Goal: Transaction & Acquisition: Book appointment/travel/reservation

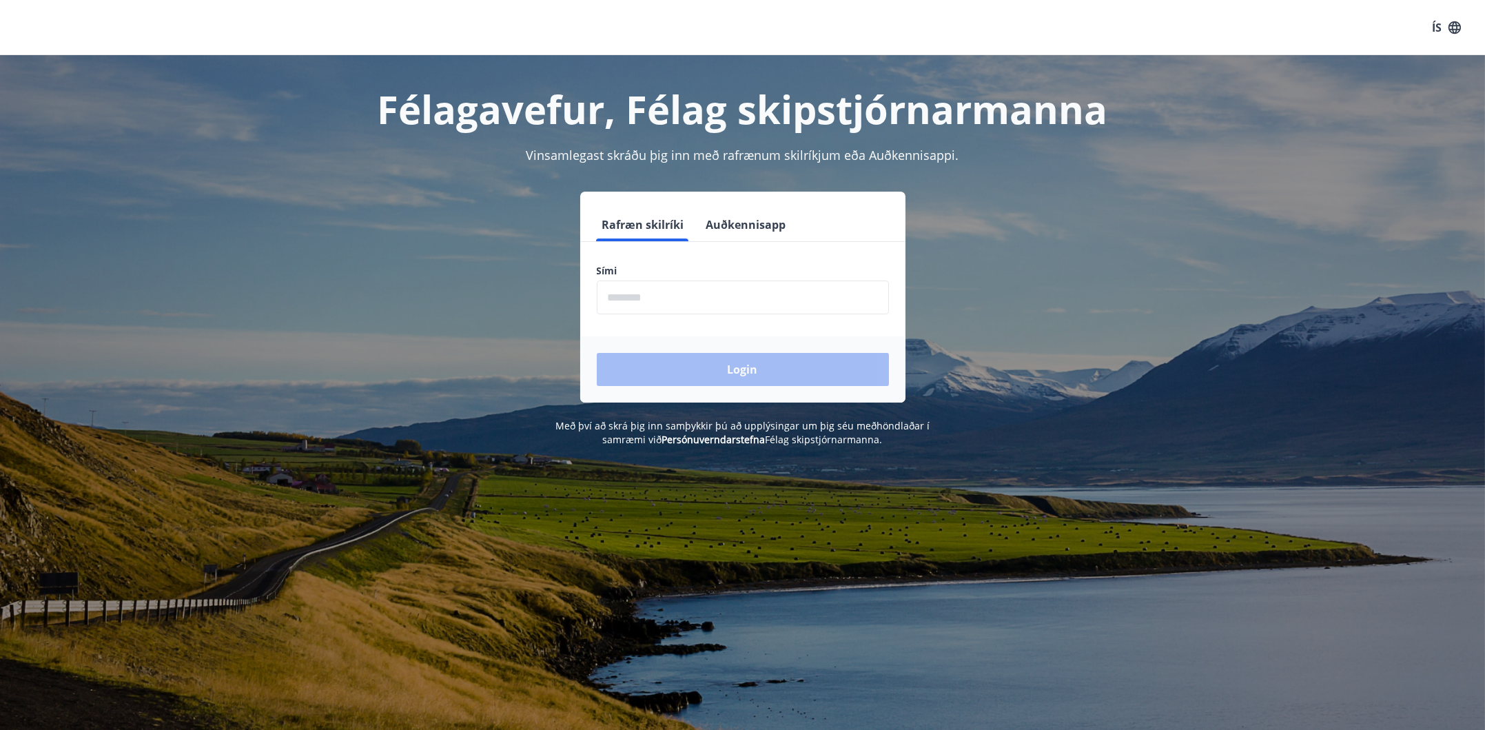
click at [640, 303] on input "phone" at bounding box center [743, 298] width 292 height 34
type input "********"
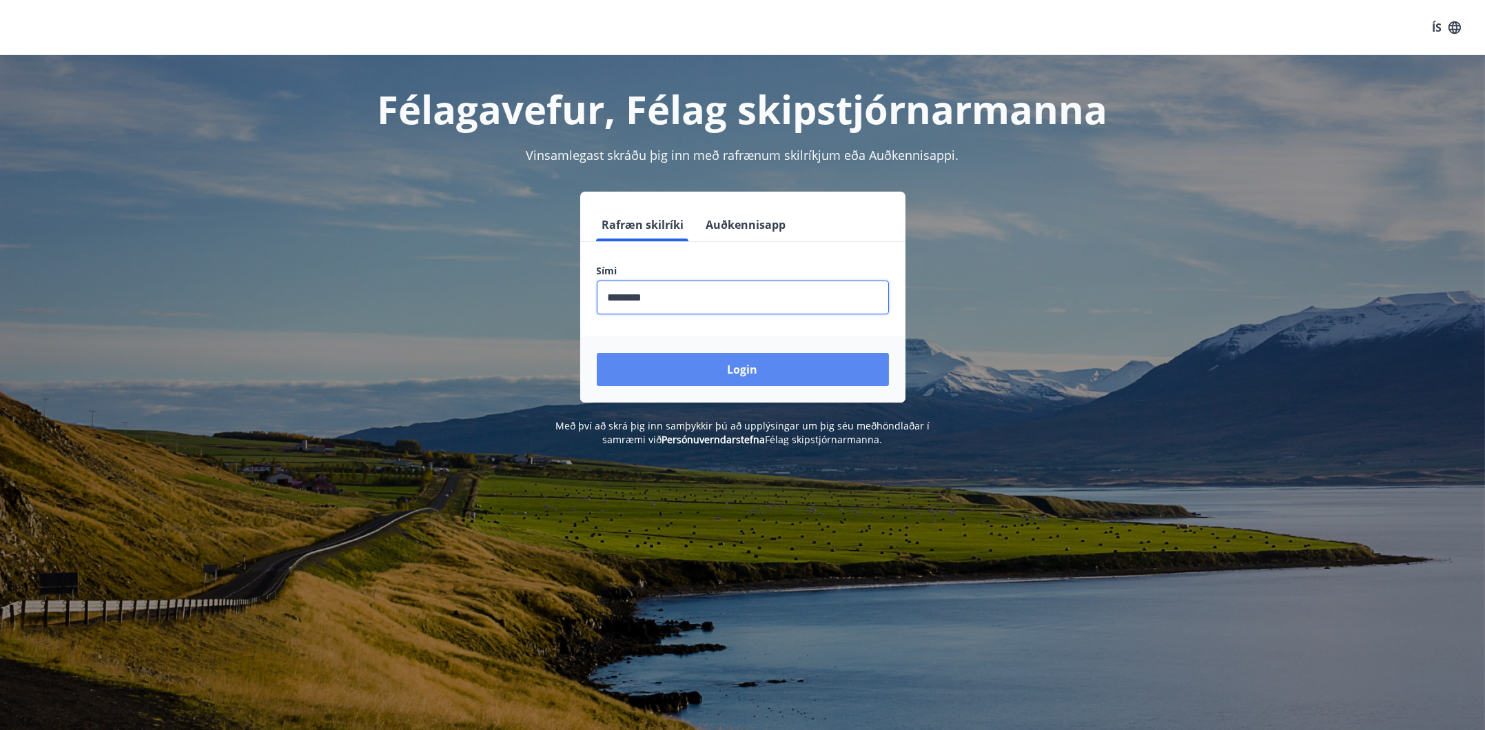
click at [667, 364] on button "Login" at bounding box center [743, 369] width 292 height 33
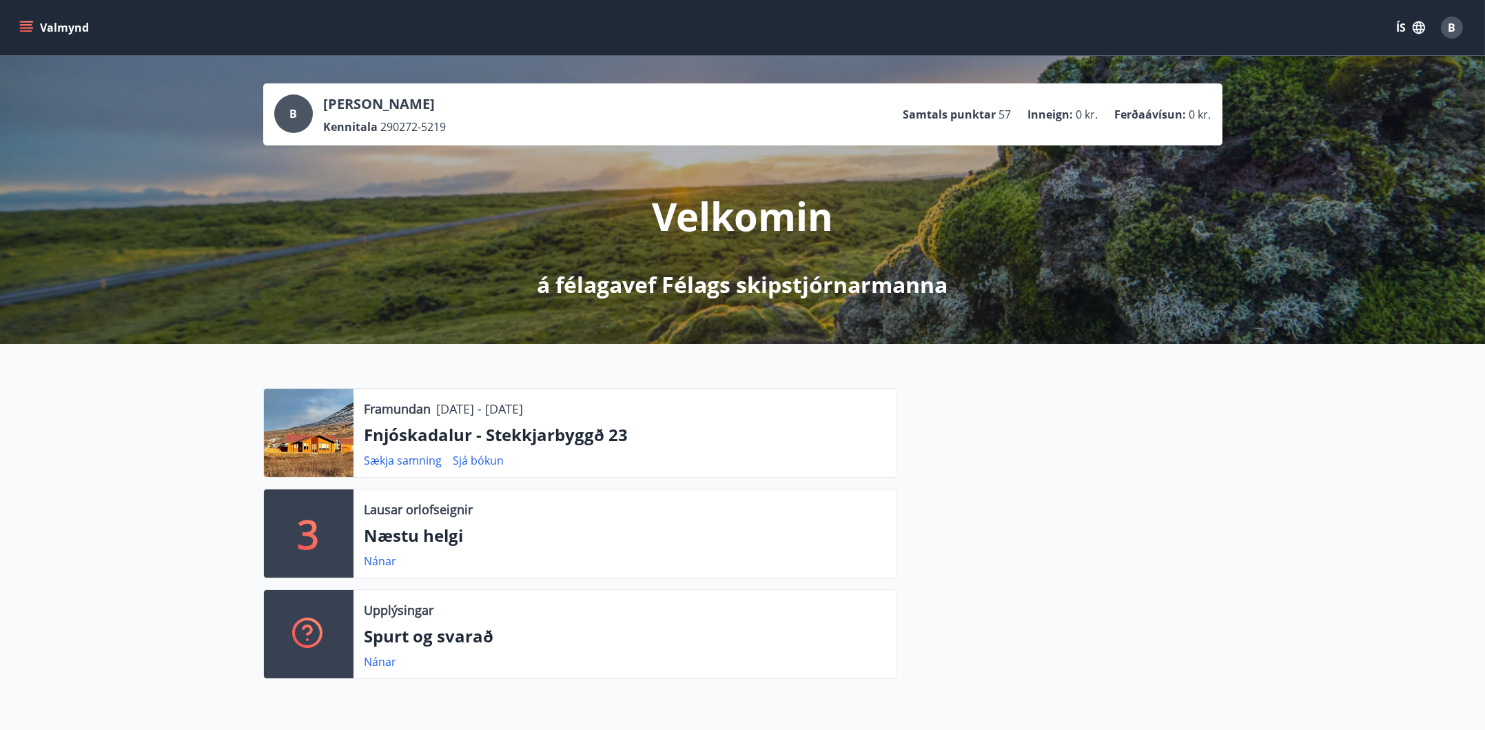
click at [42, 28] on button "Valmynd" at bounding box center [56, 27] width 78 height 25
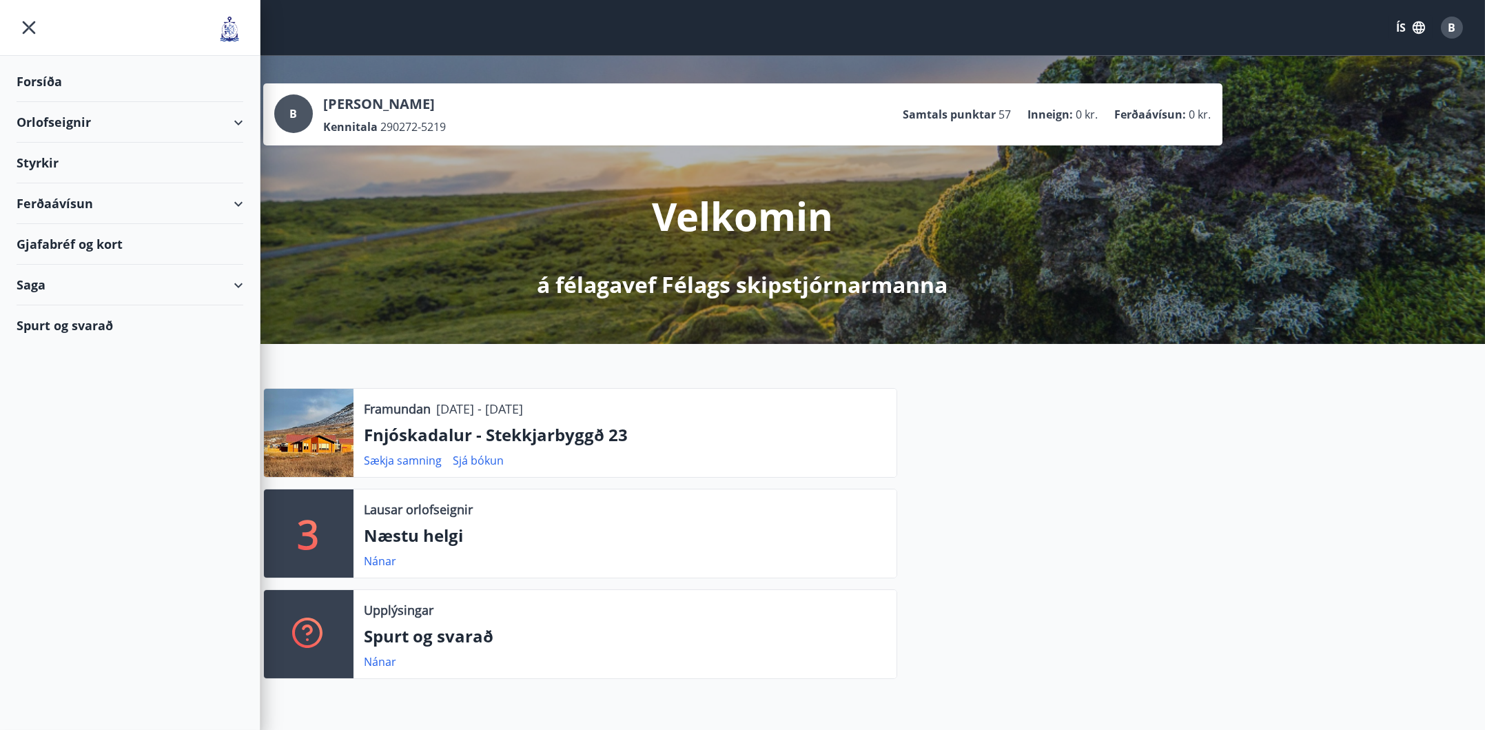
click at [240, 117] on div "Orlofseignir" at bounding box center [130, 122] width 227 height 41
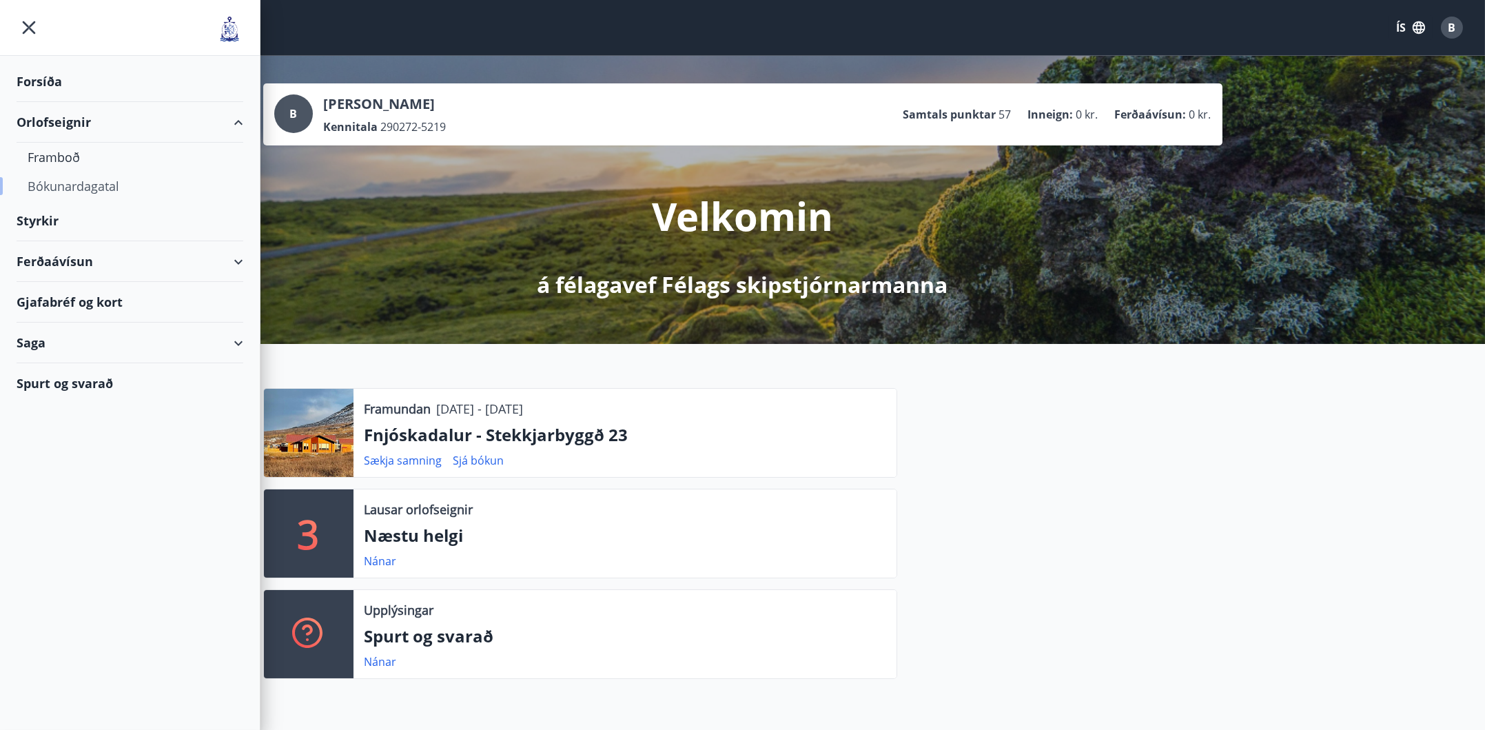
click at [105, 186] on div "Bókunardagatal" at bounding box center [130, 186] width 205 height 29
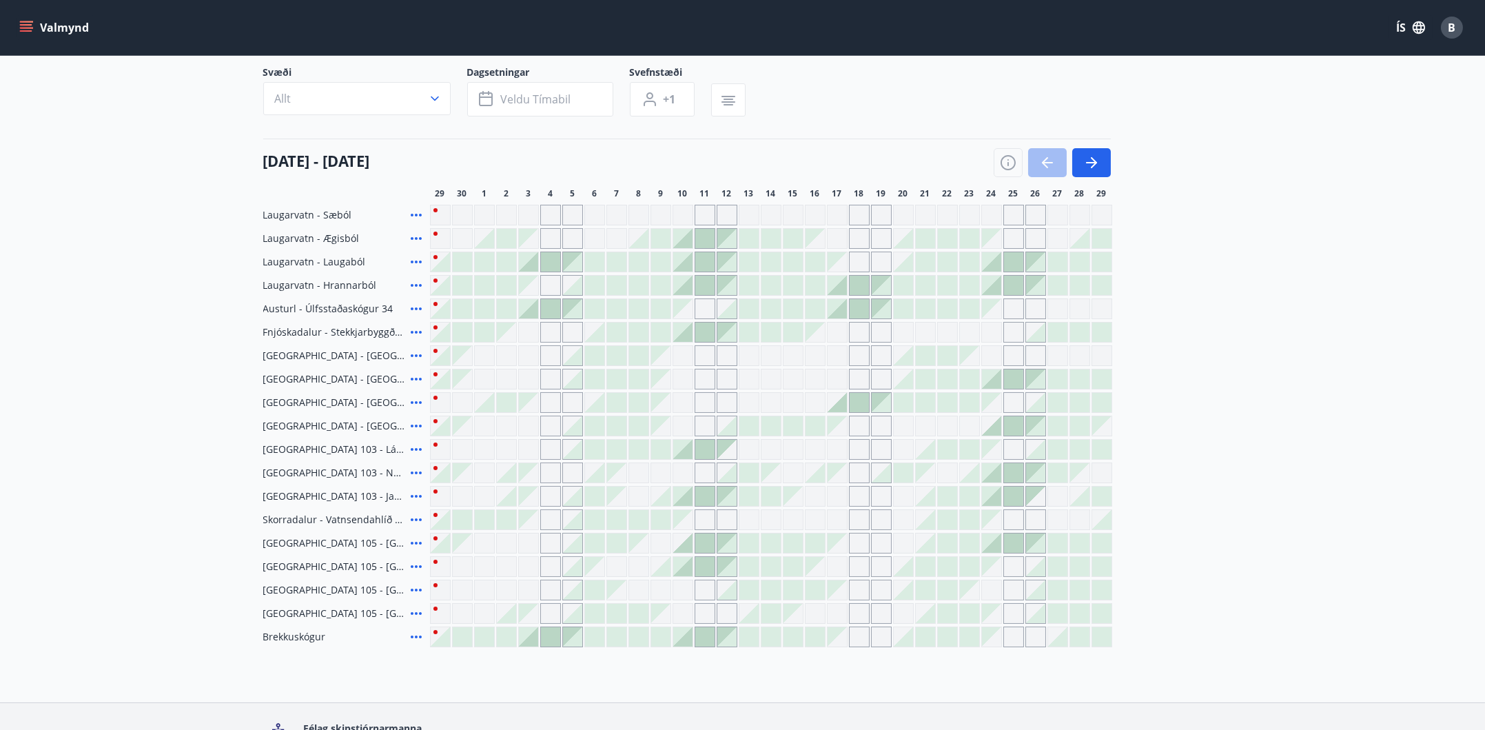
scroll to position [138, 0]
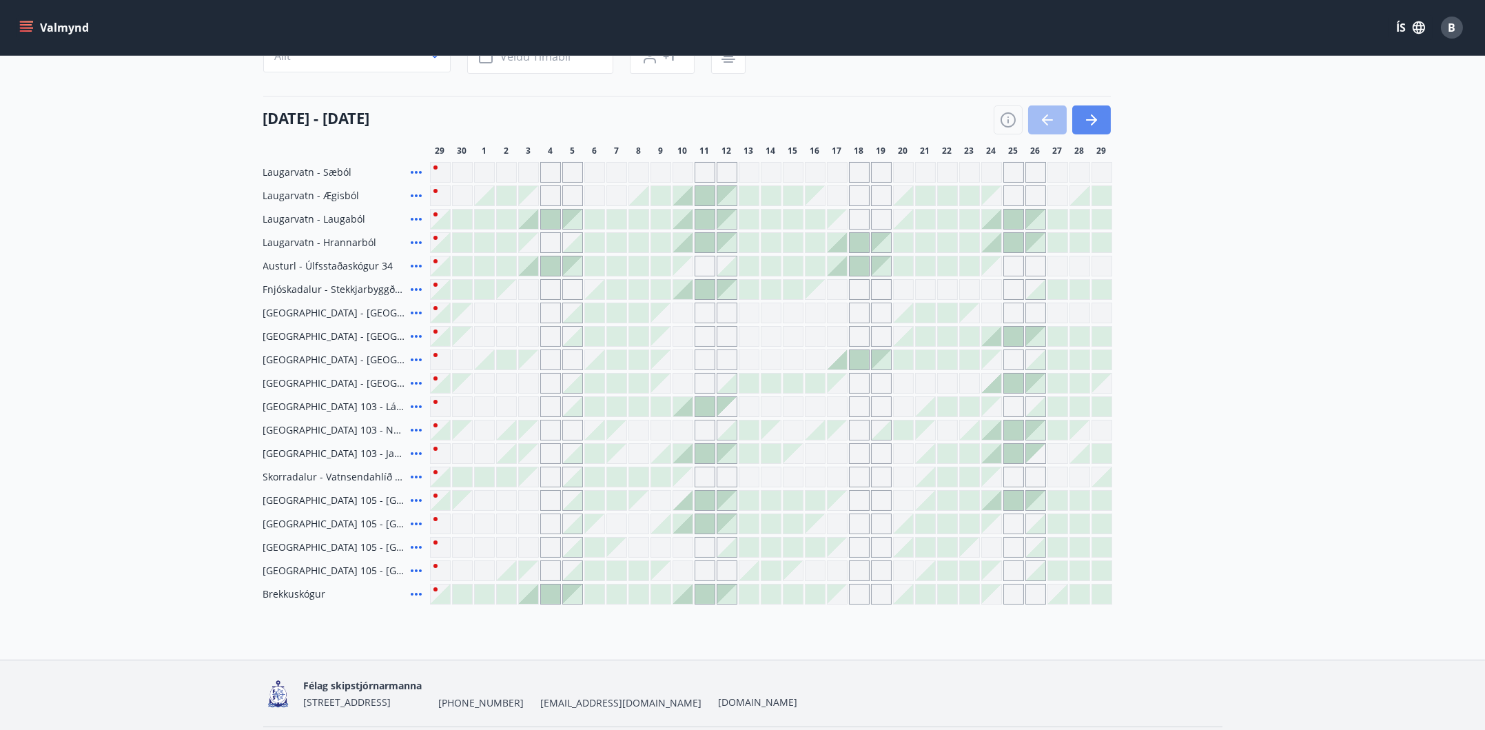
click at [1097, 122] on icon "button" at bounding box center [1091, 120] width 17 height 17
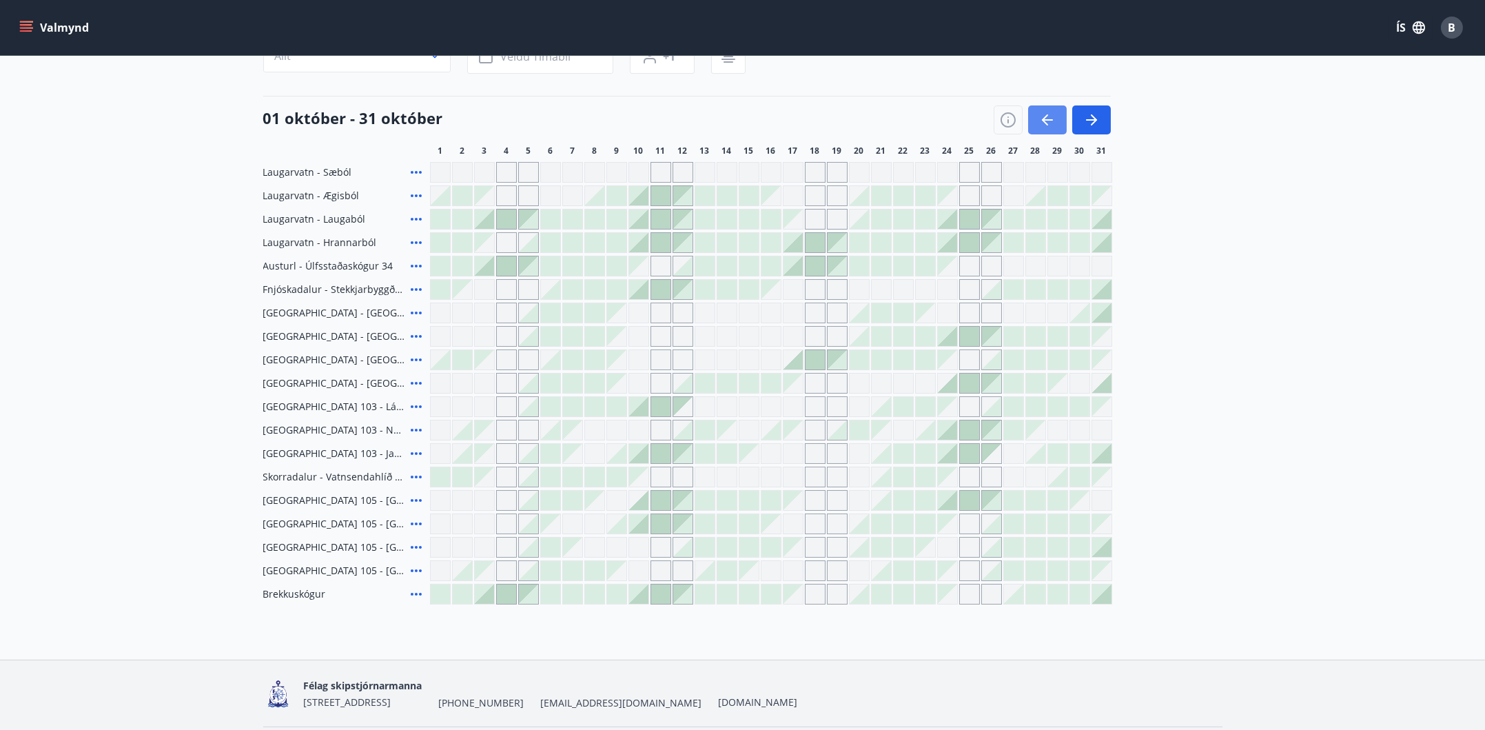
click at [1046, 121] on icon "button" at bounding box center [1047, 120] width 17 height 17
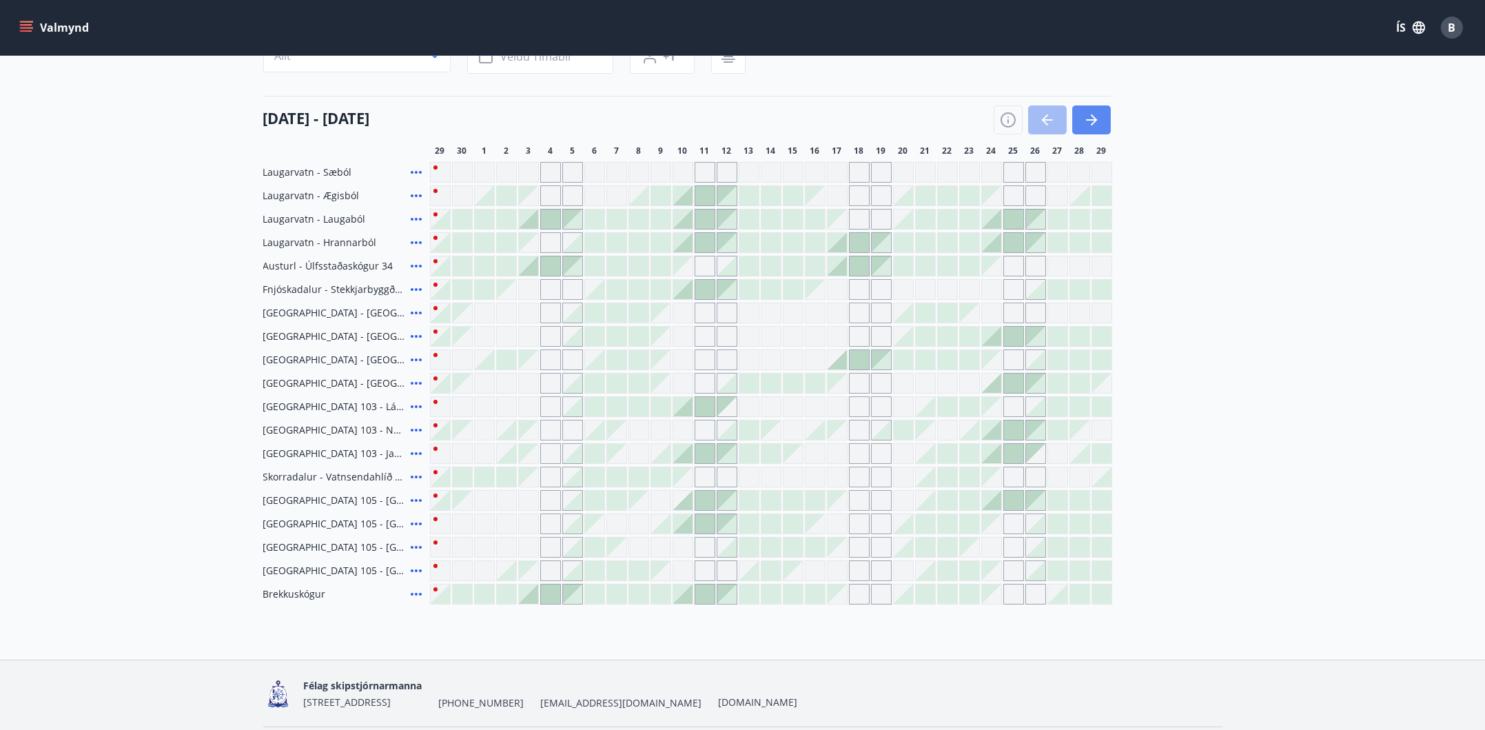
click at [1094, 121] on icon "button" at bounding box center [1094, 119] width 6 height 11
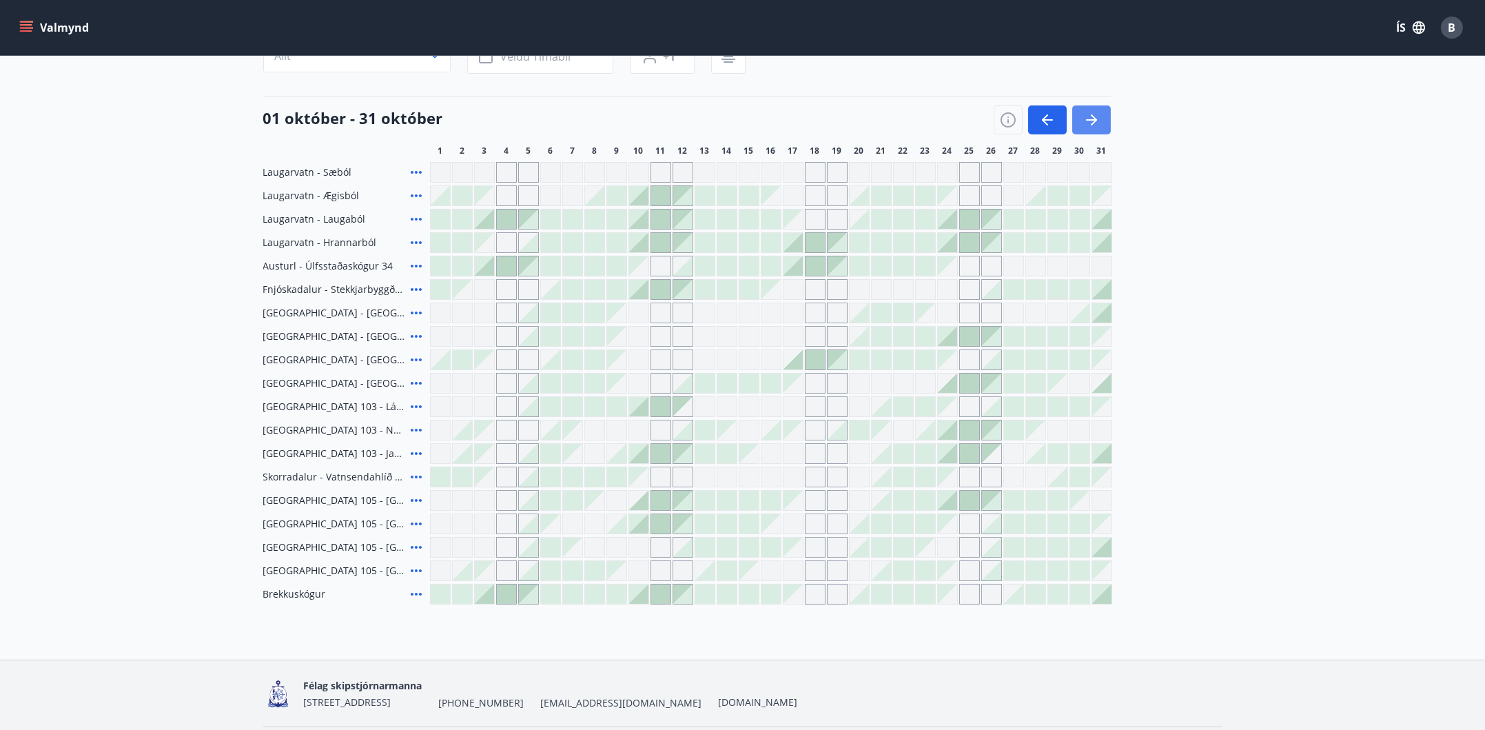
click at [1101, 118] on button "button" at bounding box center [1091, 119] width 39 height 29
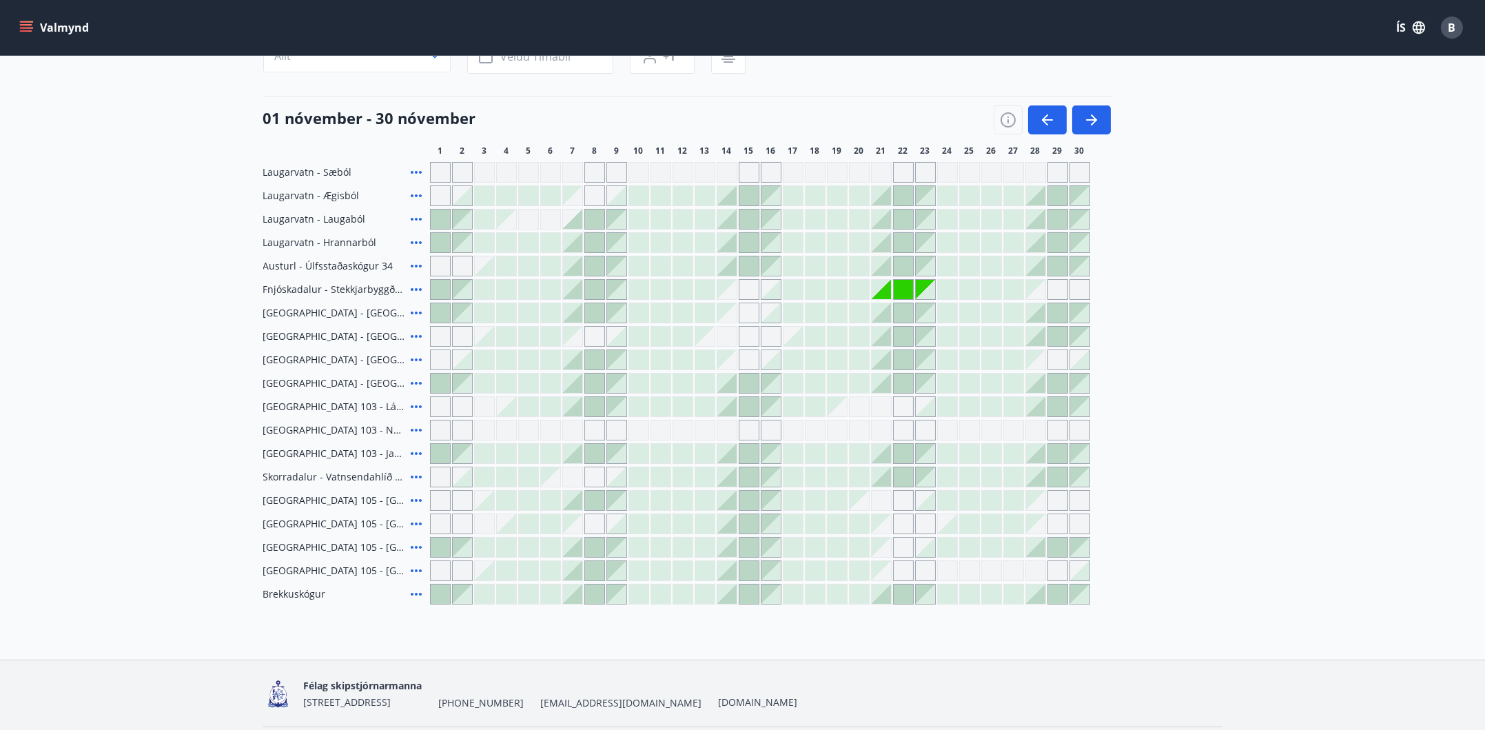
click at [1365, 400] on main "Bókunardagatal Svæði Allt Dagsetningar Veldu tímabil Svefnstæði +1 01 nóvember …" at bounding box center [742, 260] width 1485 height 687
click at [413, 405] on icon at bounding box center [416, 406] width 17 height 17
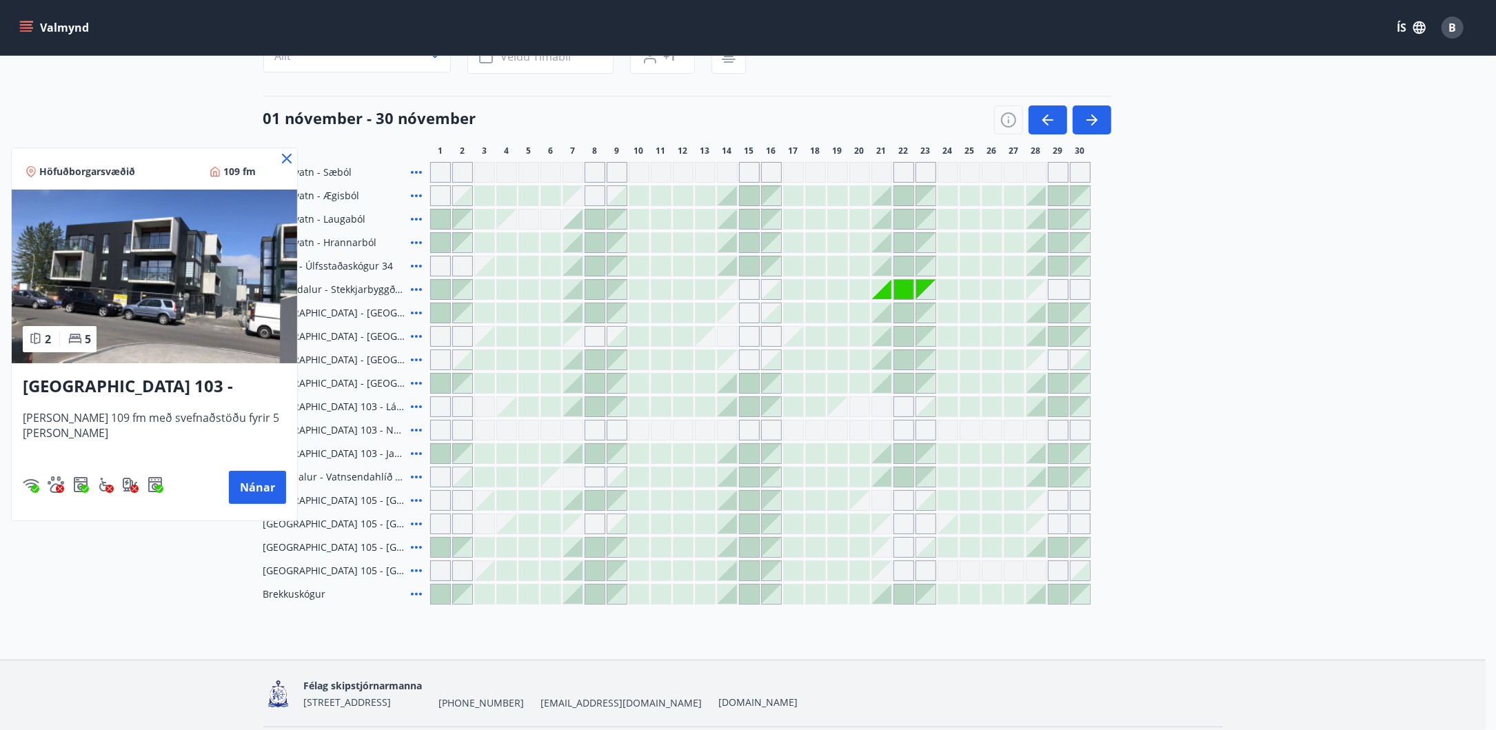
click at [278, 160] on icon at bounding box center [286, 158] width 17 height 17
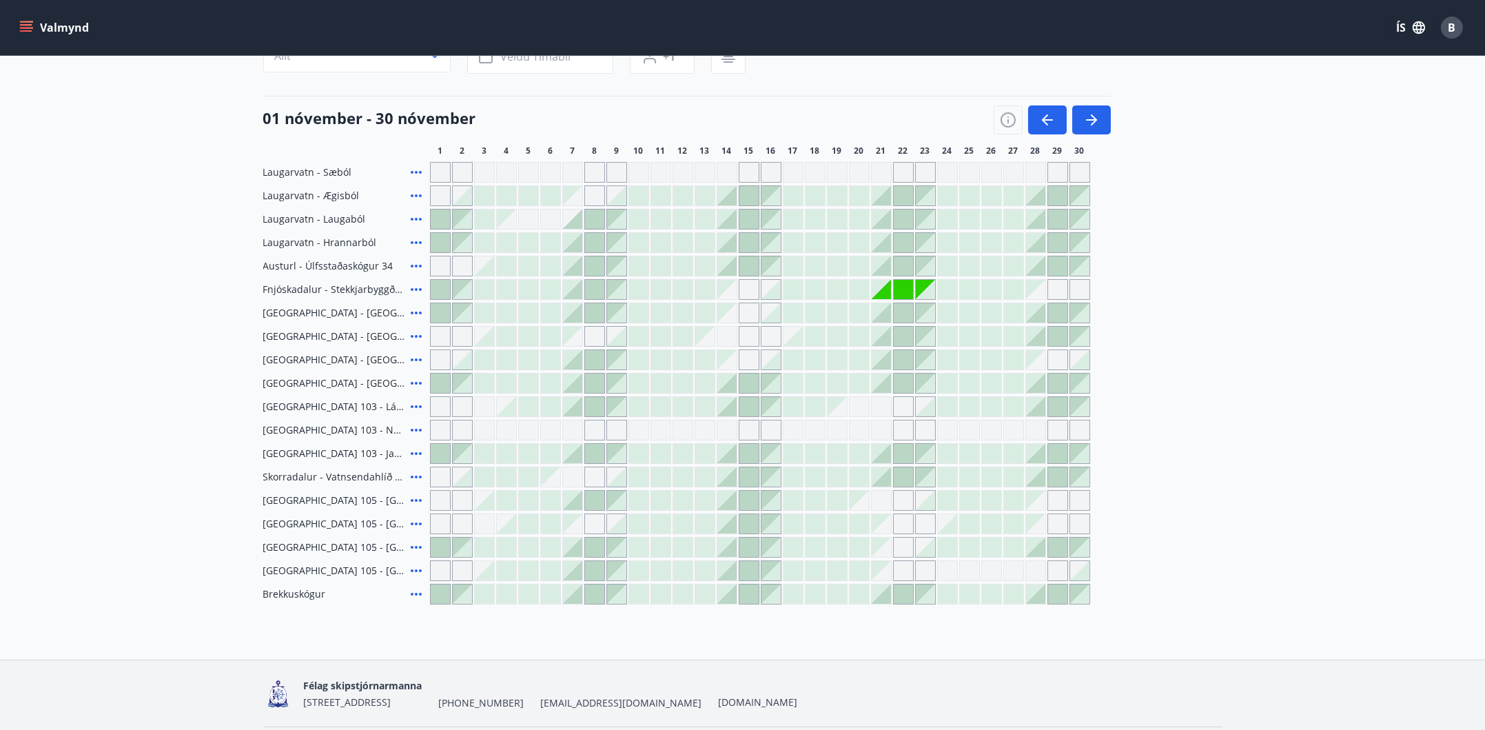
click at [417, 453] on icon at bounding box center [416, 453] width 17 height 17
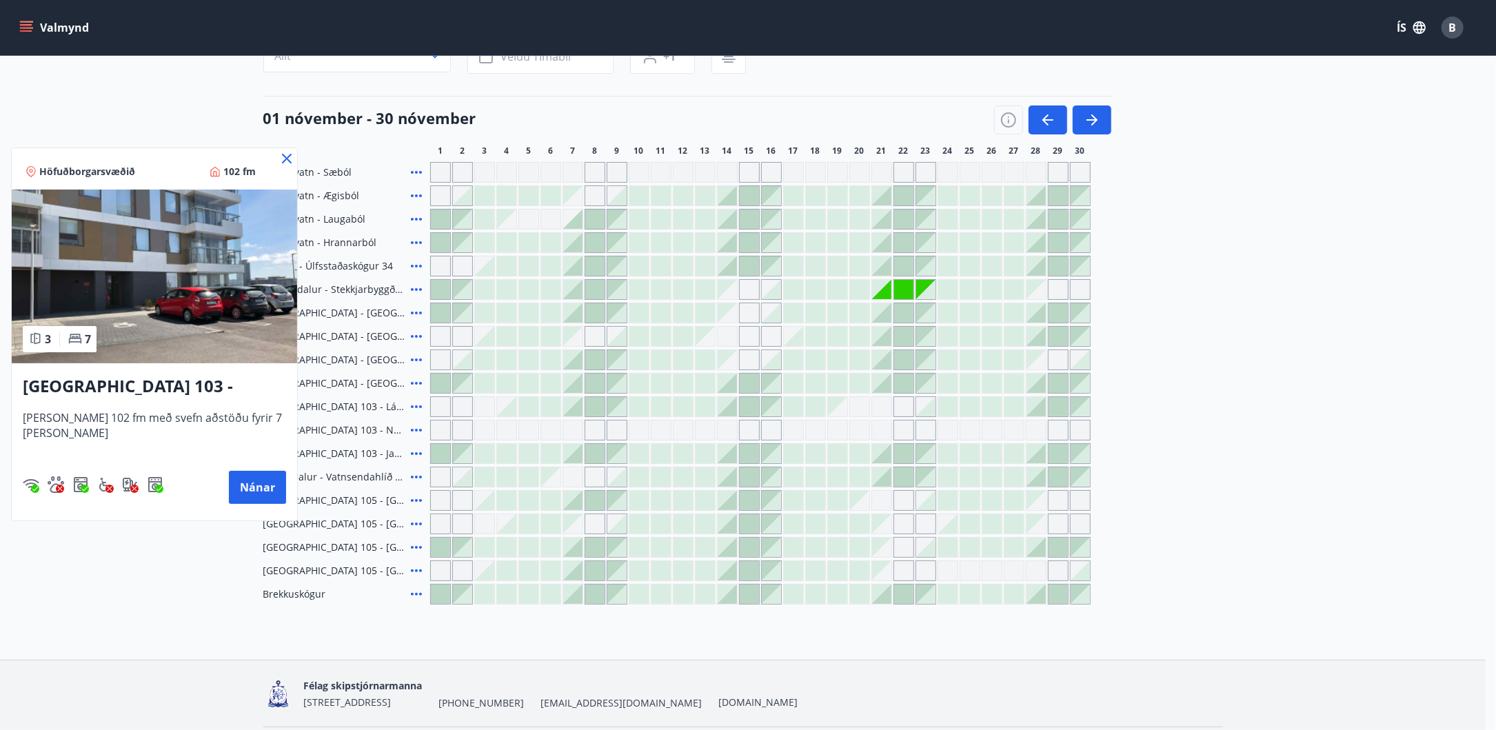
click at [282, 157] on icon at bounding box center [287, 159] width 10 height 10
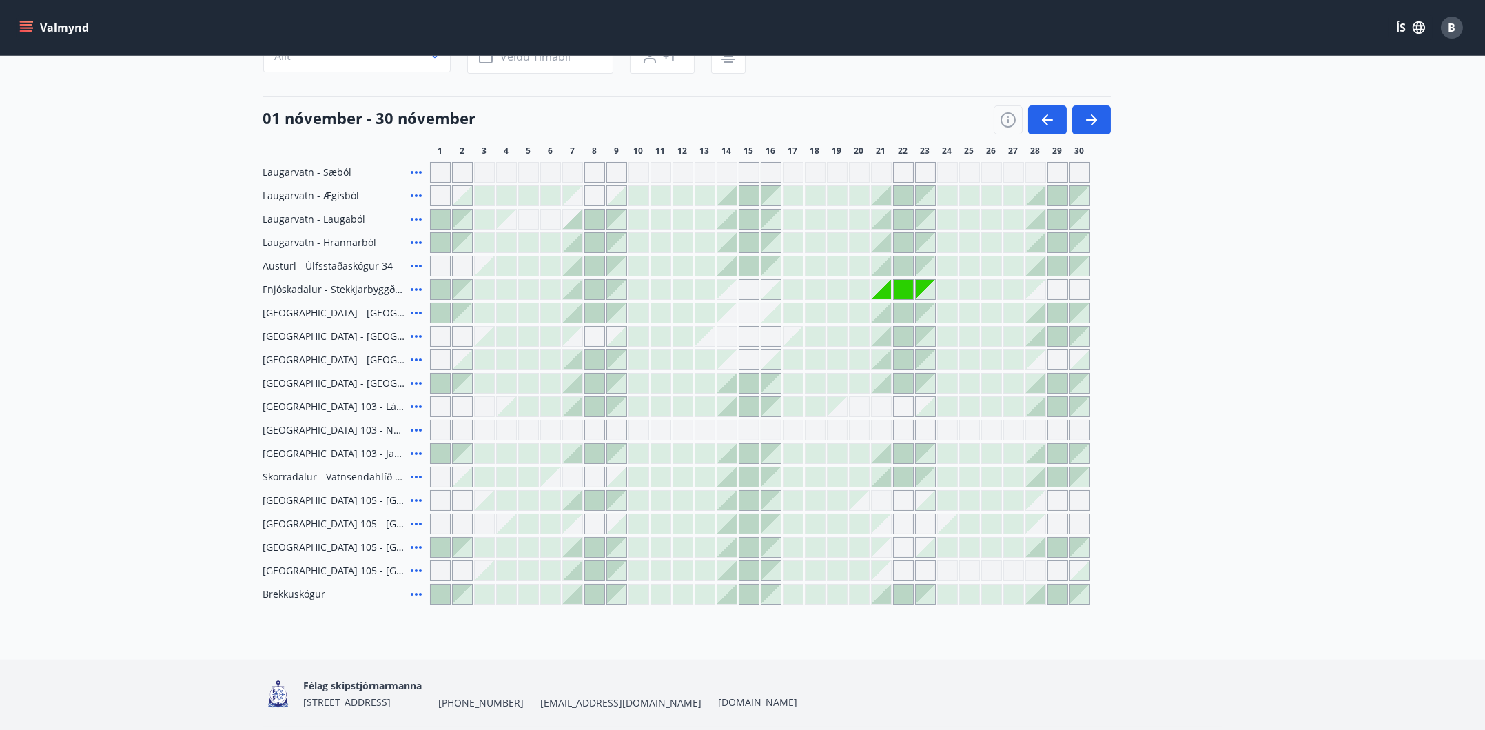
click at [416, 498] on icon at bounding box center [416, 500] width 17 height 17
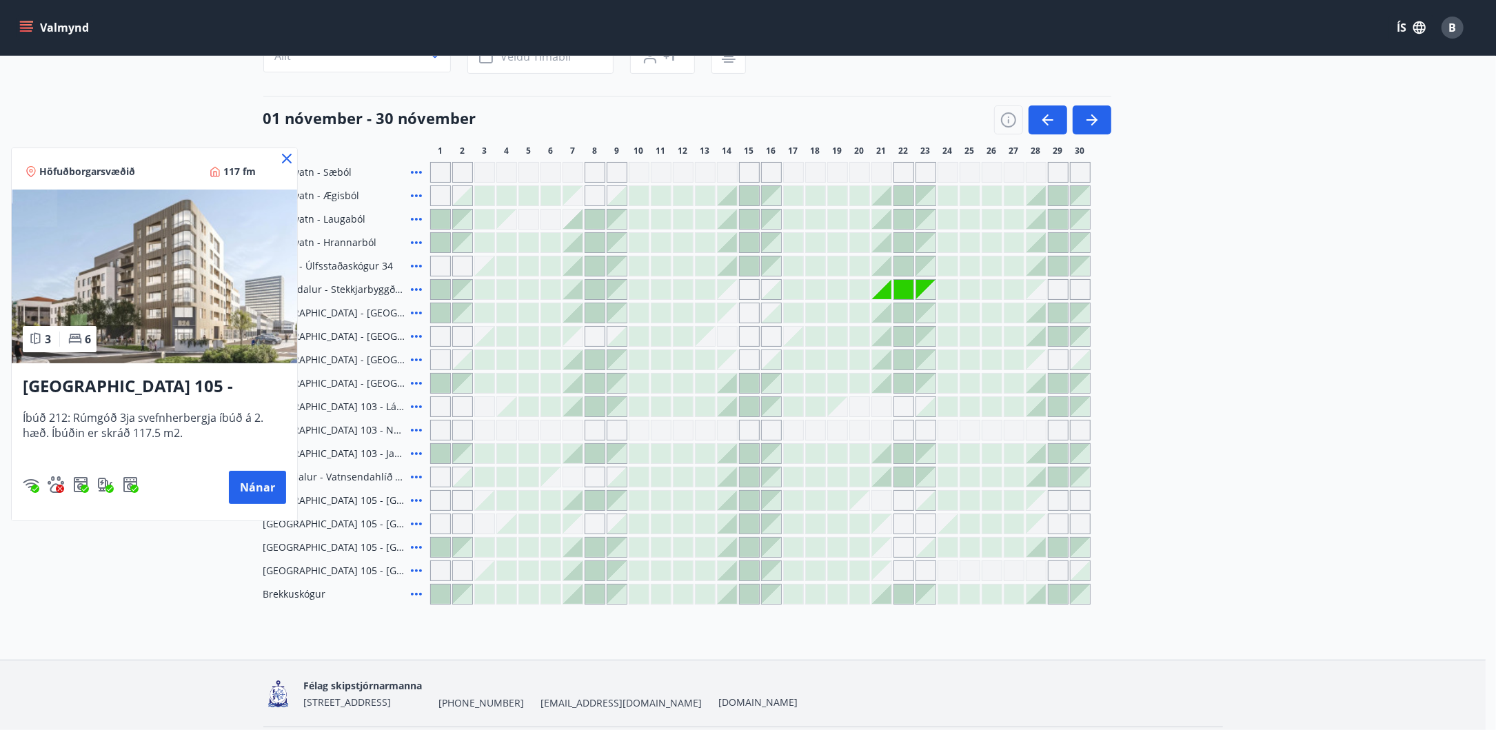
click at [285, 160] on icon at bounding box center [287, 159] width 10 height 10
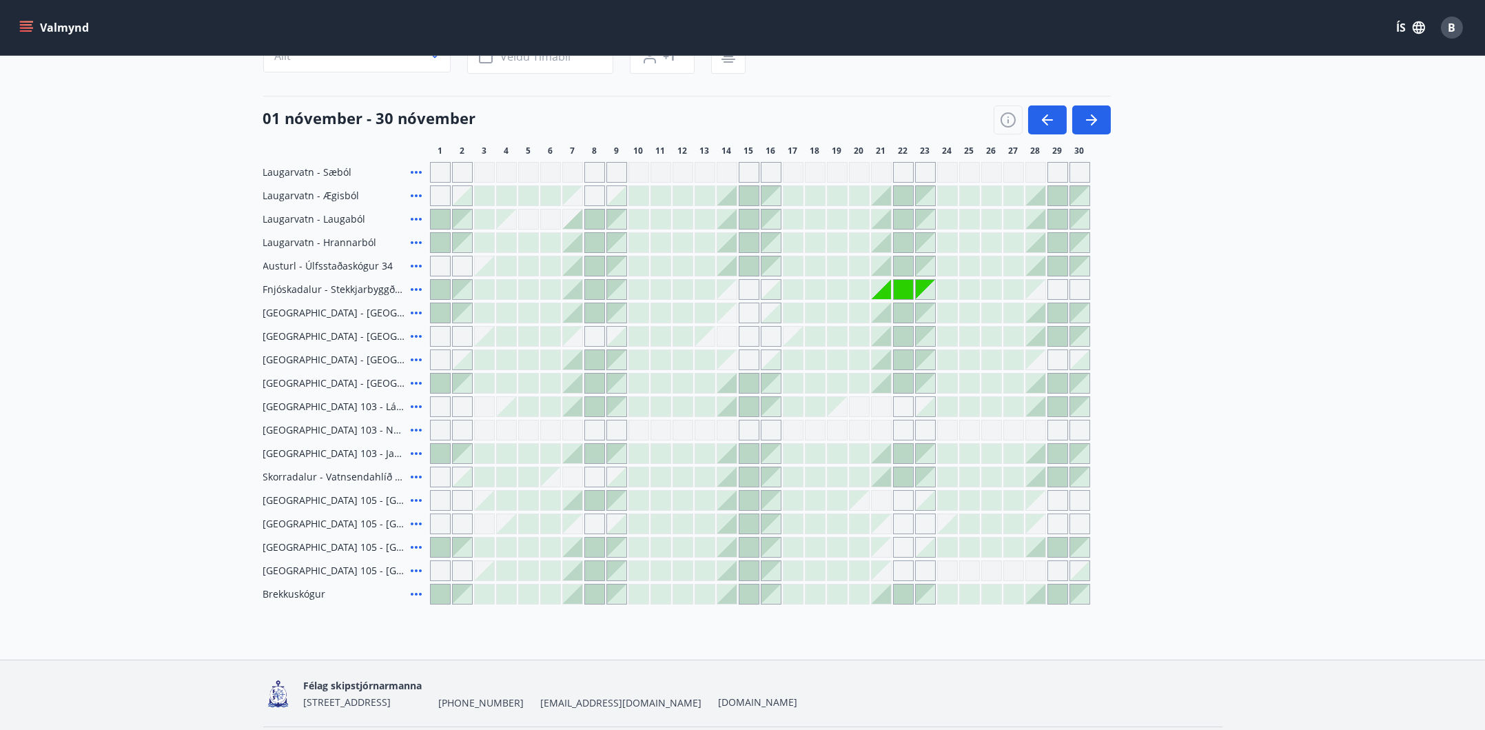
click at [414, 521] on icon at bounding box center [416, 524] width 17 height 17
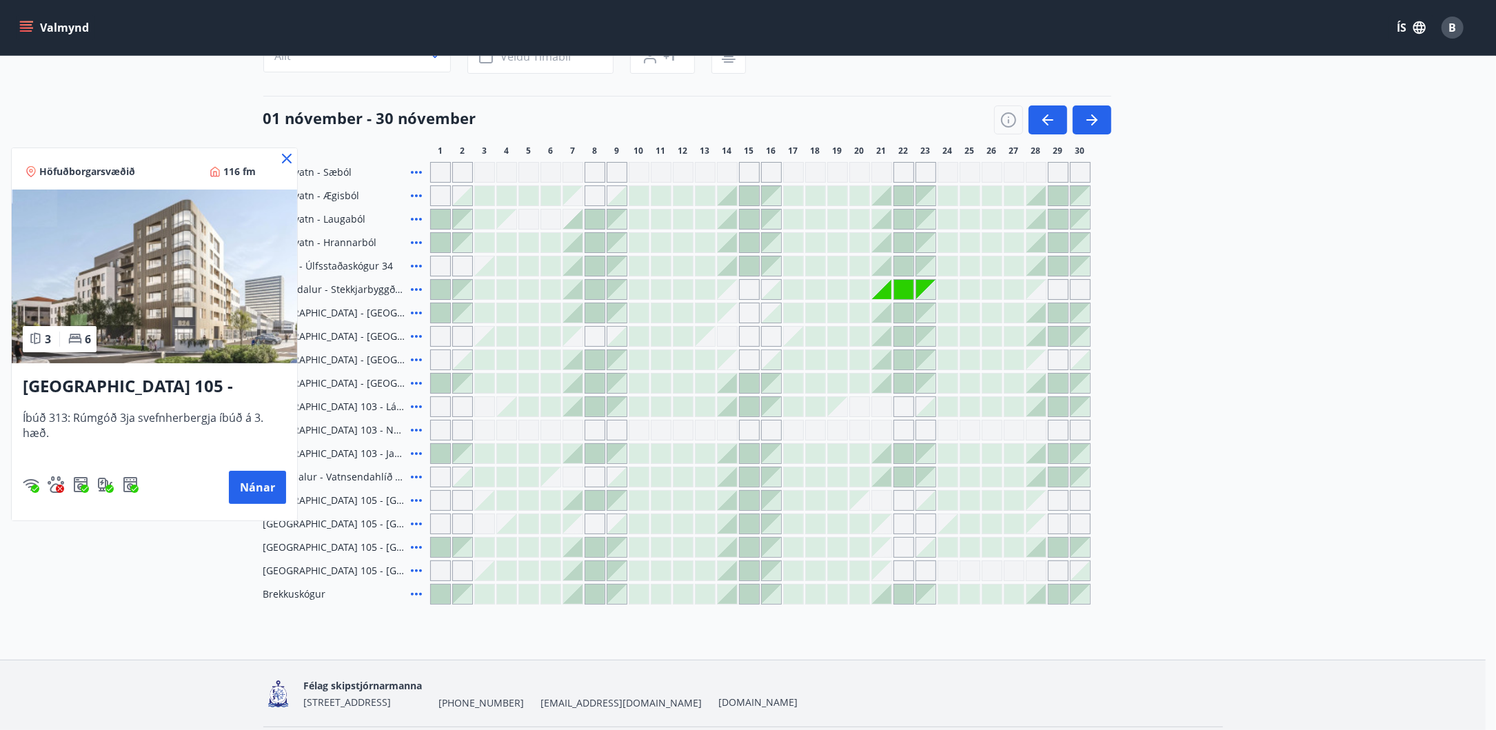
click at [287, 156] on icon at bounding box center [286, 158] width 17 height 17
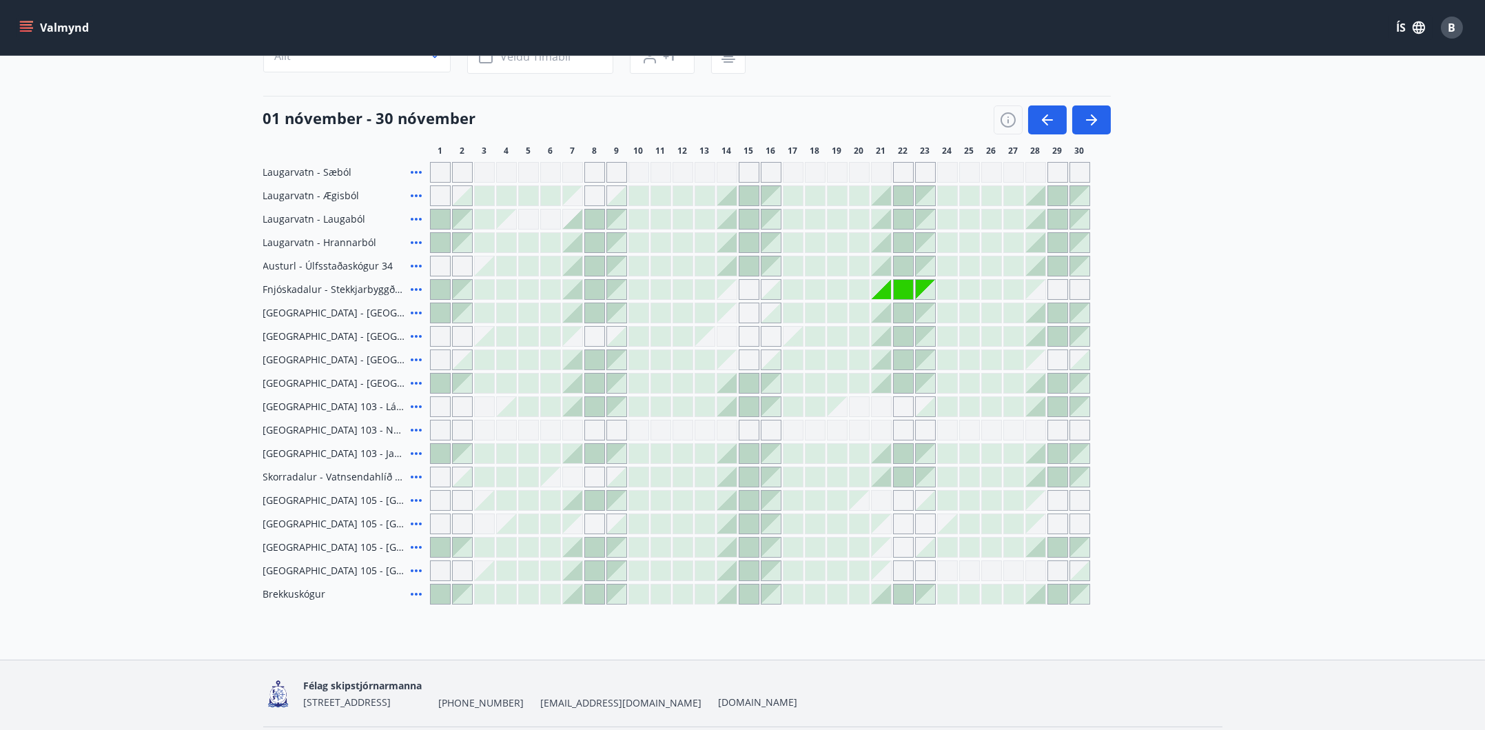
click at [416, 544] on icon at bounding box center [416, 547] width 17 height 17
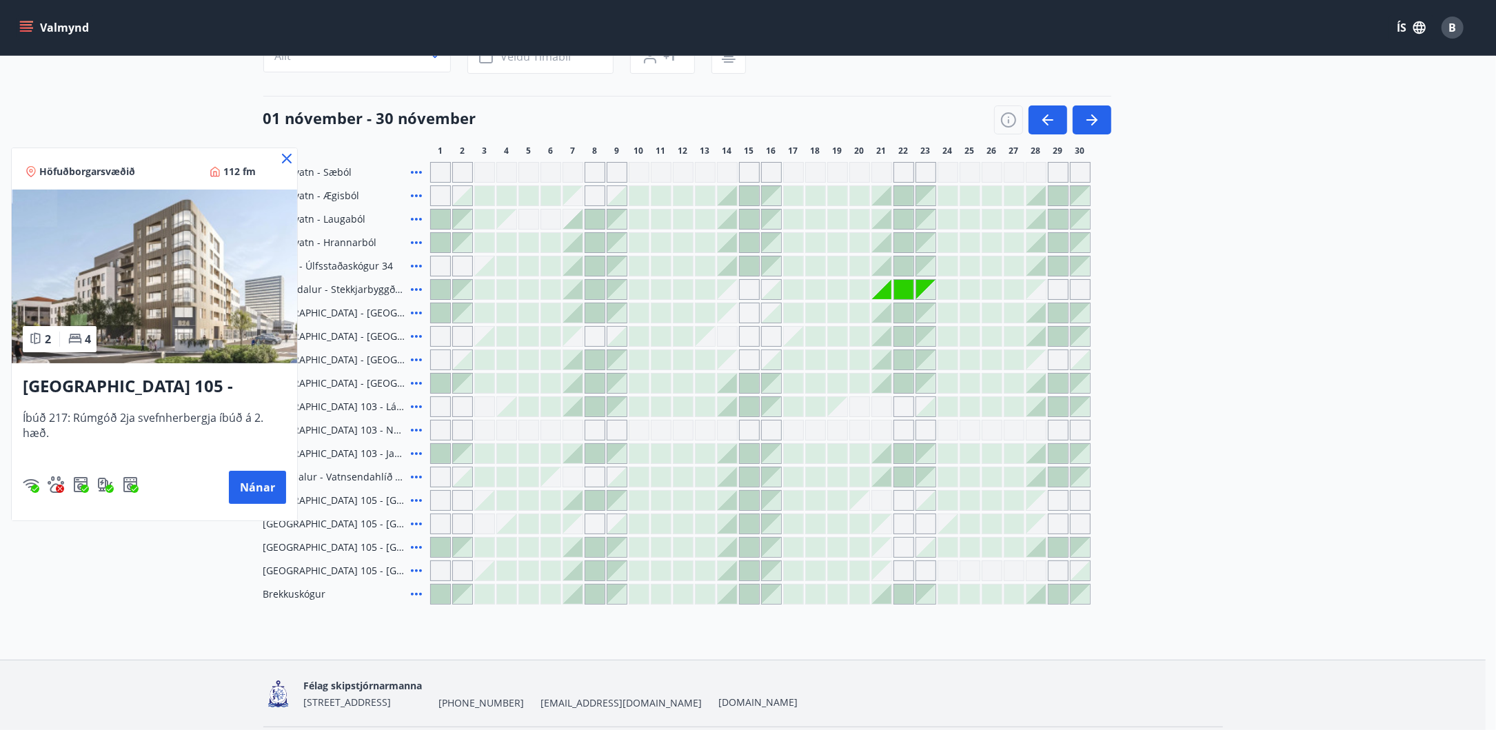
click at [288, 161] on icon at bounding box center [287, 159] width 10 height 10
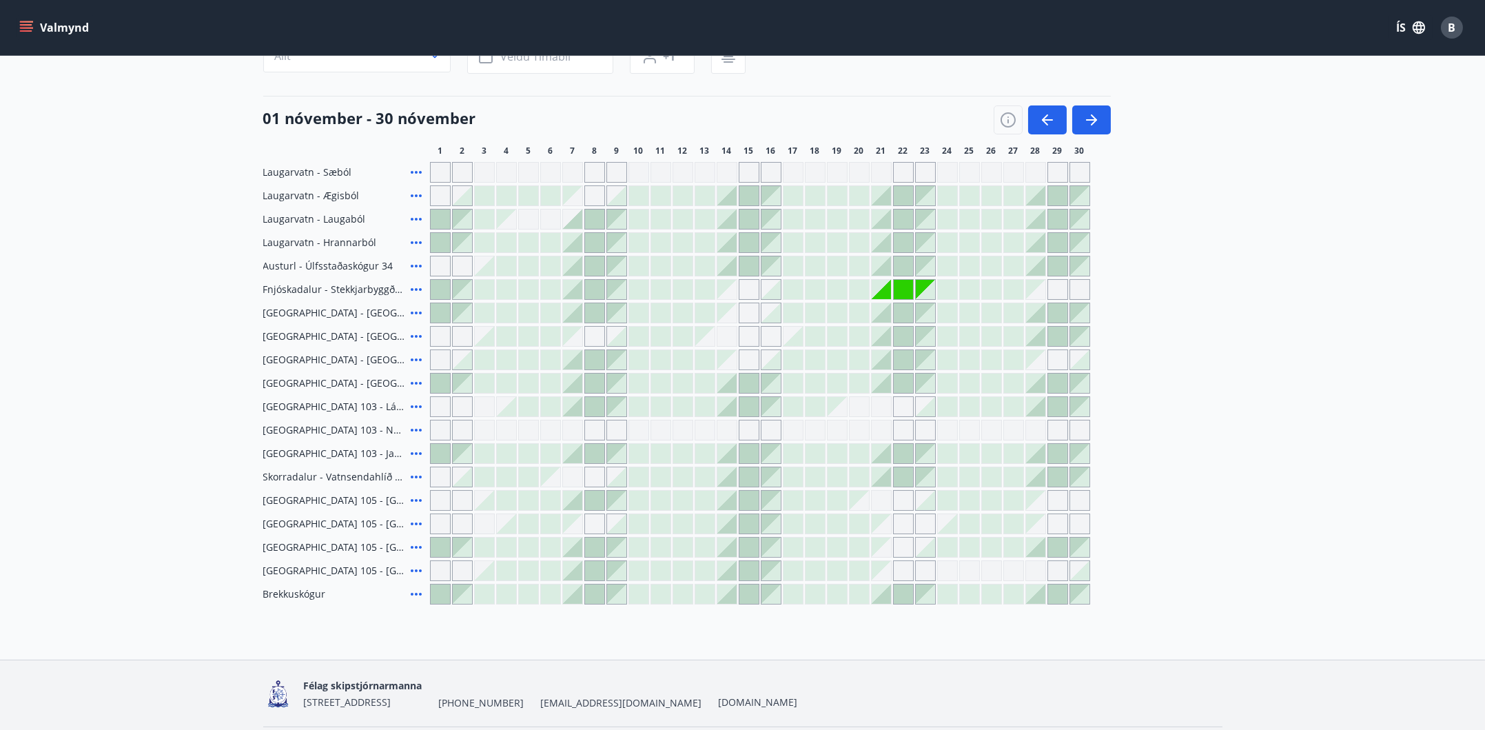
click at [416, 570] on icon at bounding box center [416, 570] width 11 height 3
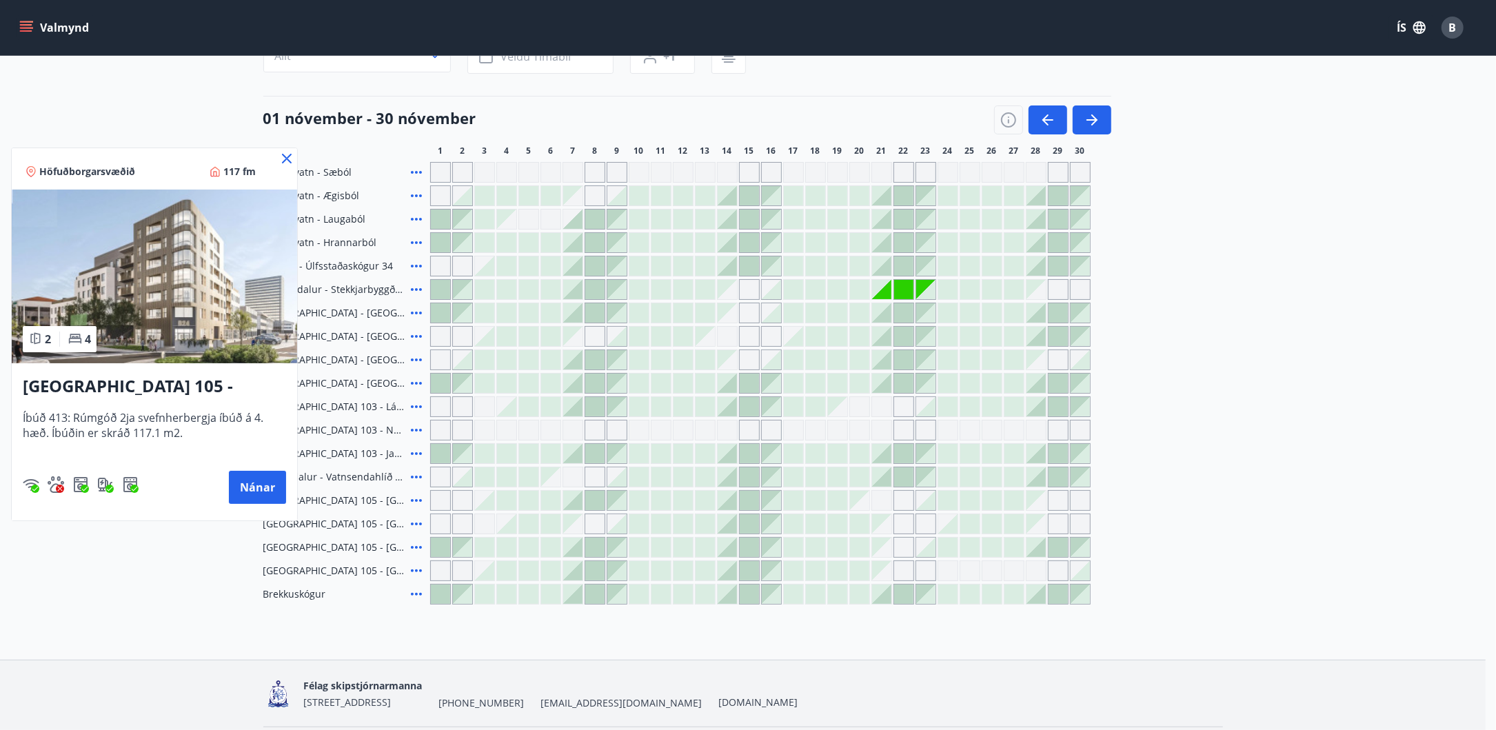
click at [286, 159] on icon at bounding box center [287, 159] width 10 height 10
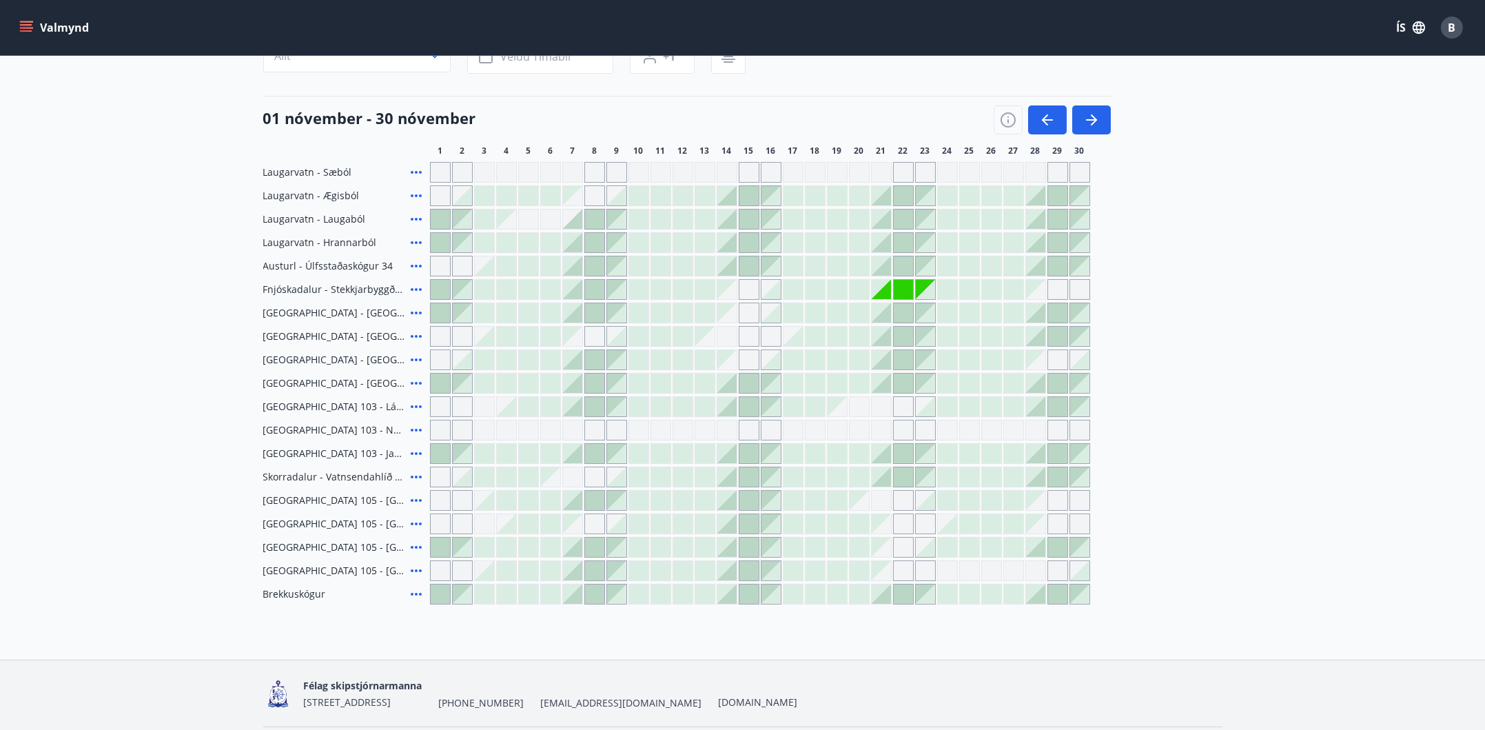
click at [418, 594] on icon at bounding box center [416, 594] width 17 height 17
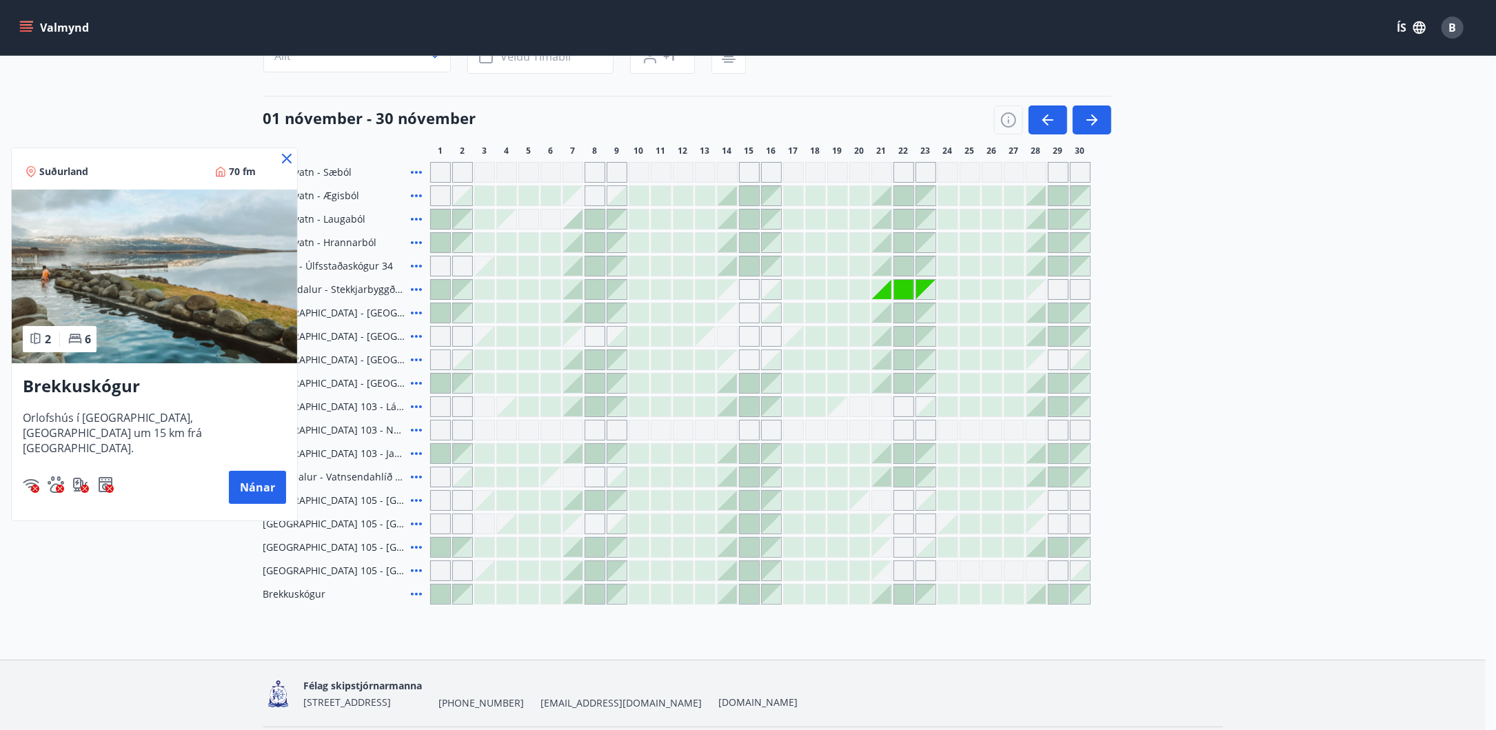
click at [287, 161] on icon at bounding box center [286, 158] width 17 height 17
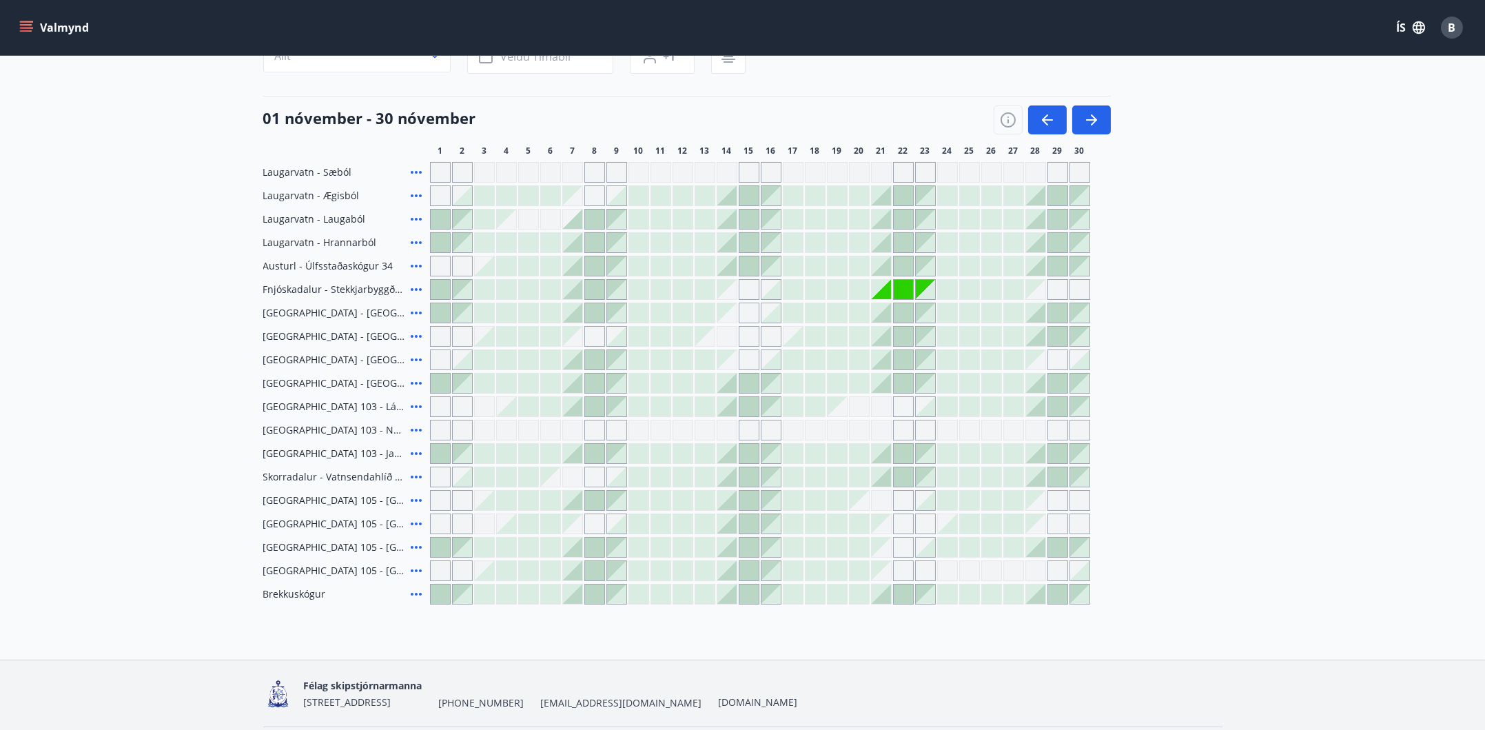
click at [415, 476] on icon at bounding box center [416, 477] width 11 height 3
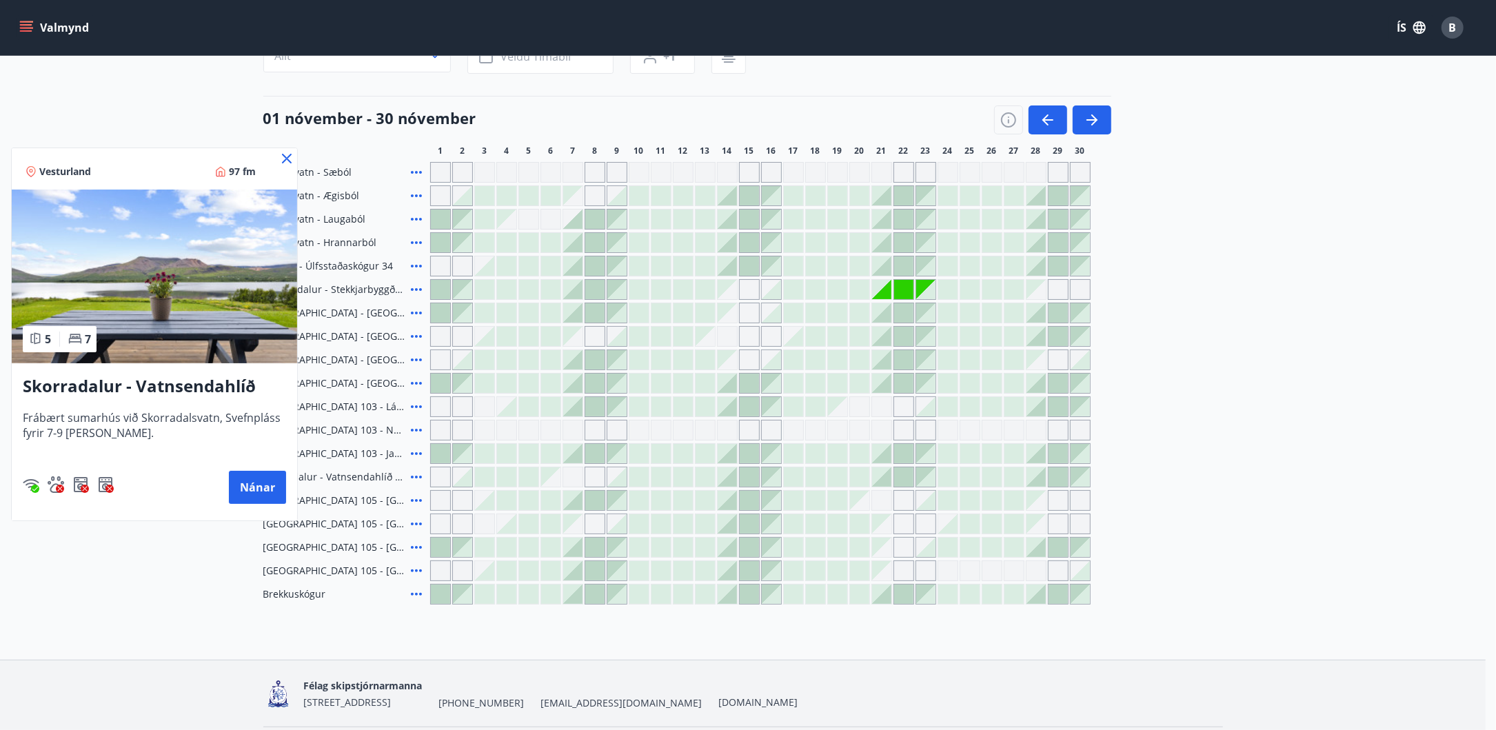
click at [285, 158] on icon at bounding box center [286, 158] width 17 height 17
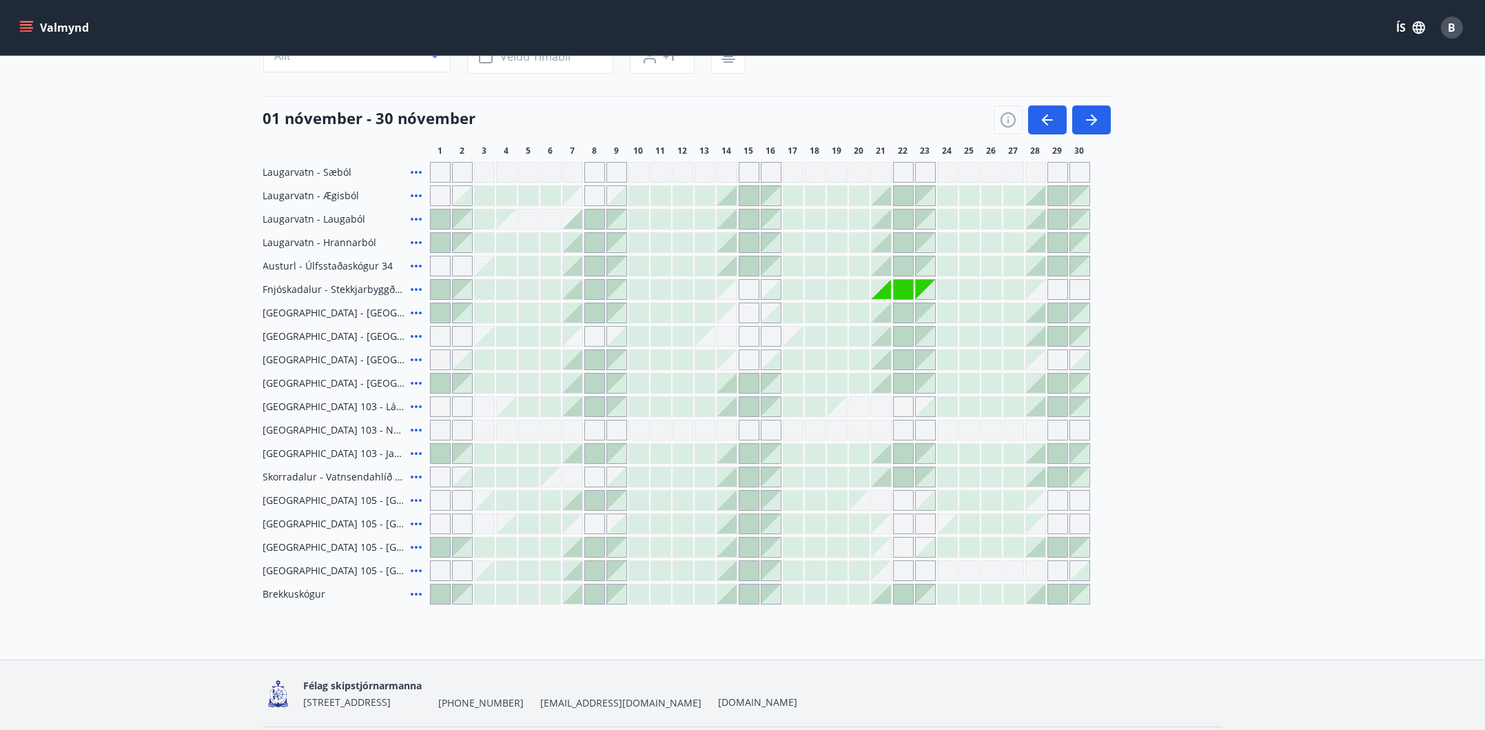
click at [732, 572] on div at bounding box center [726, 570] width 19 height 19
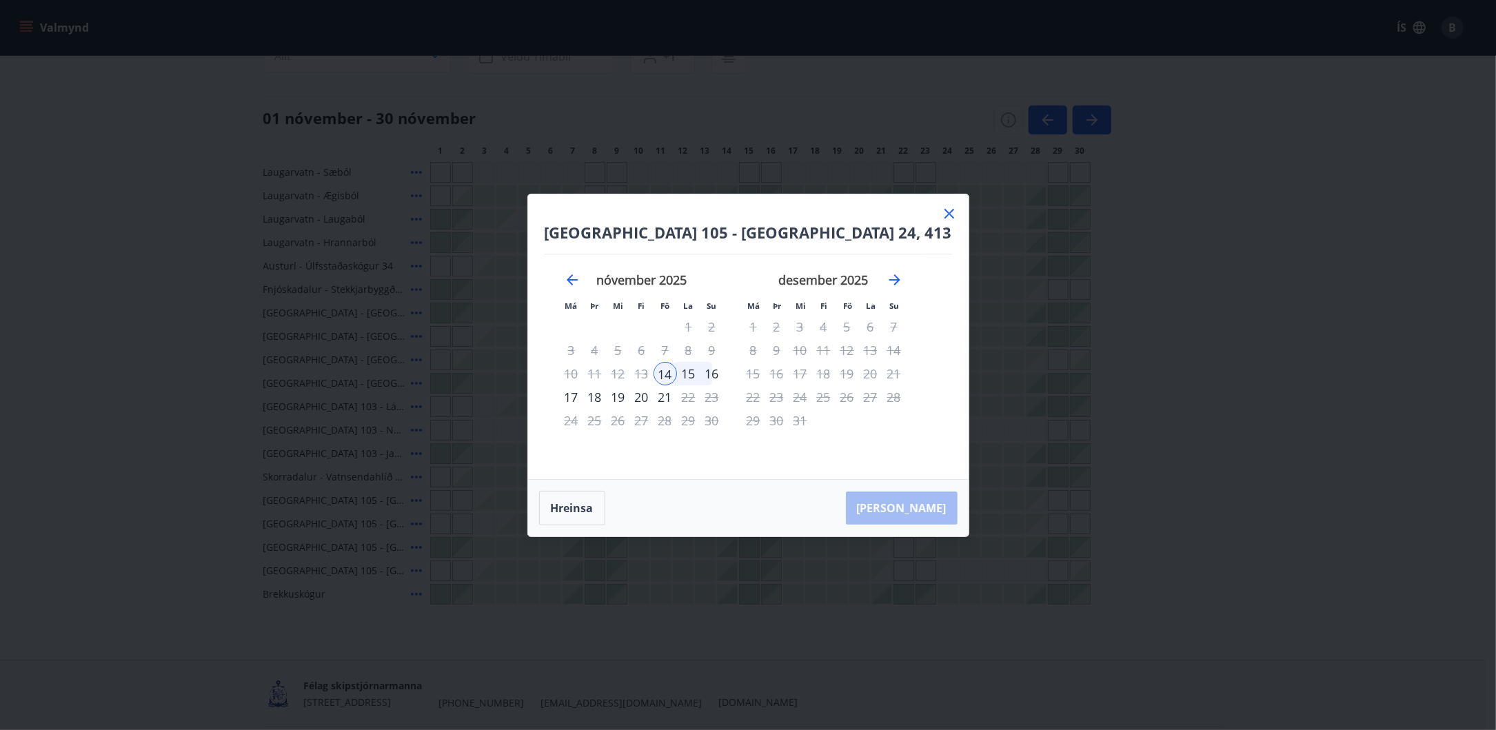
click at [606, 395] on div "18" at bounding box center [594, 396] width 23 height 23
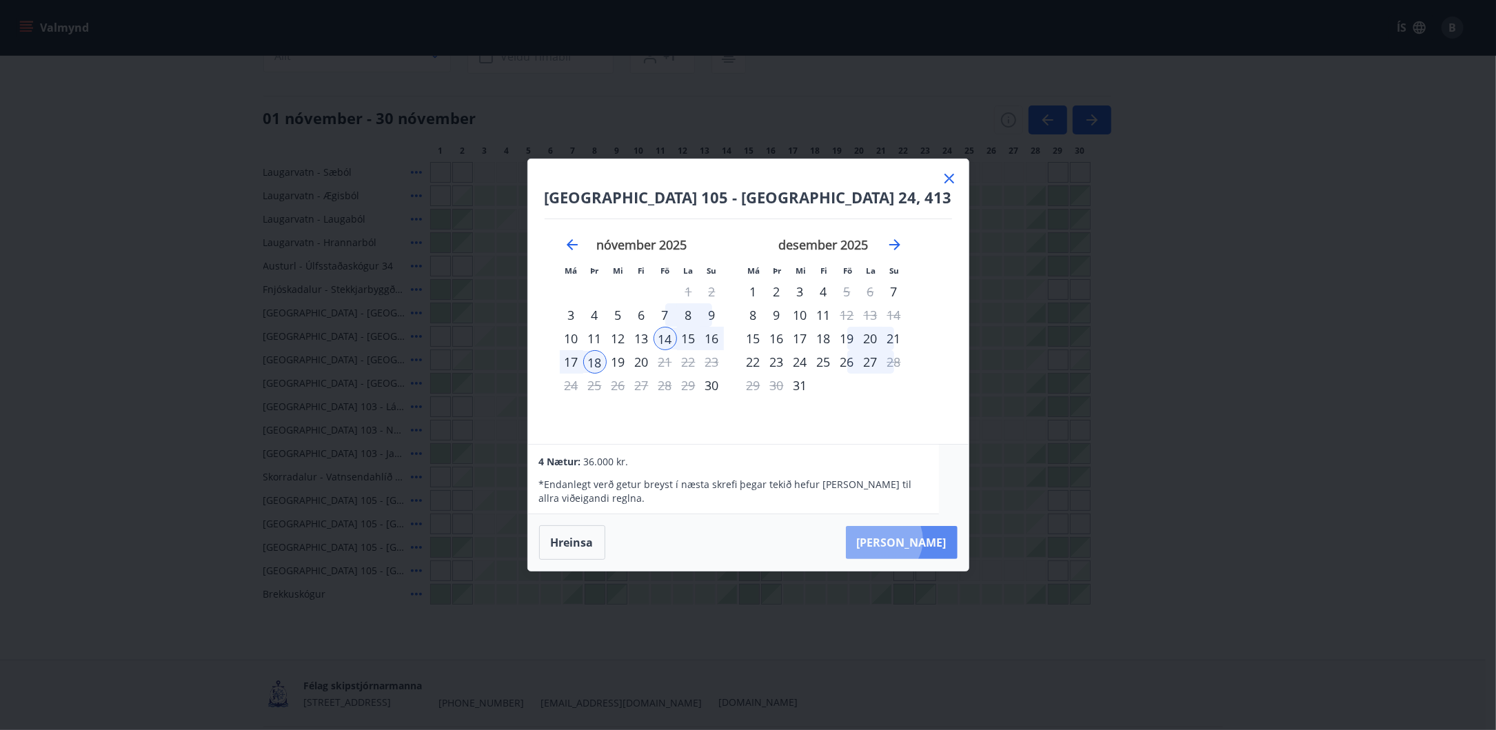
click at [910, 540] on button "Taka Frá" at bounding box center [902, 542] width 112 height 33
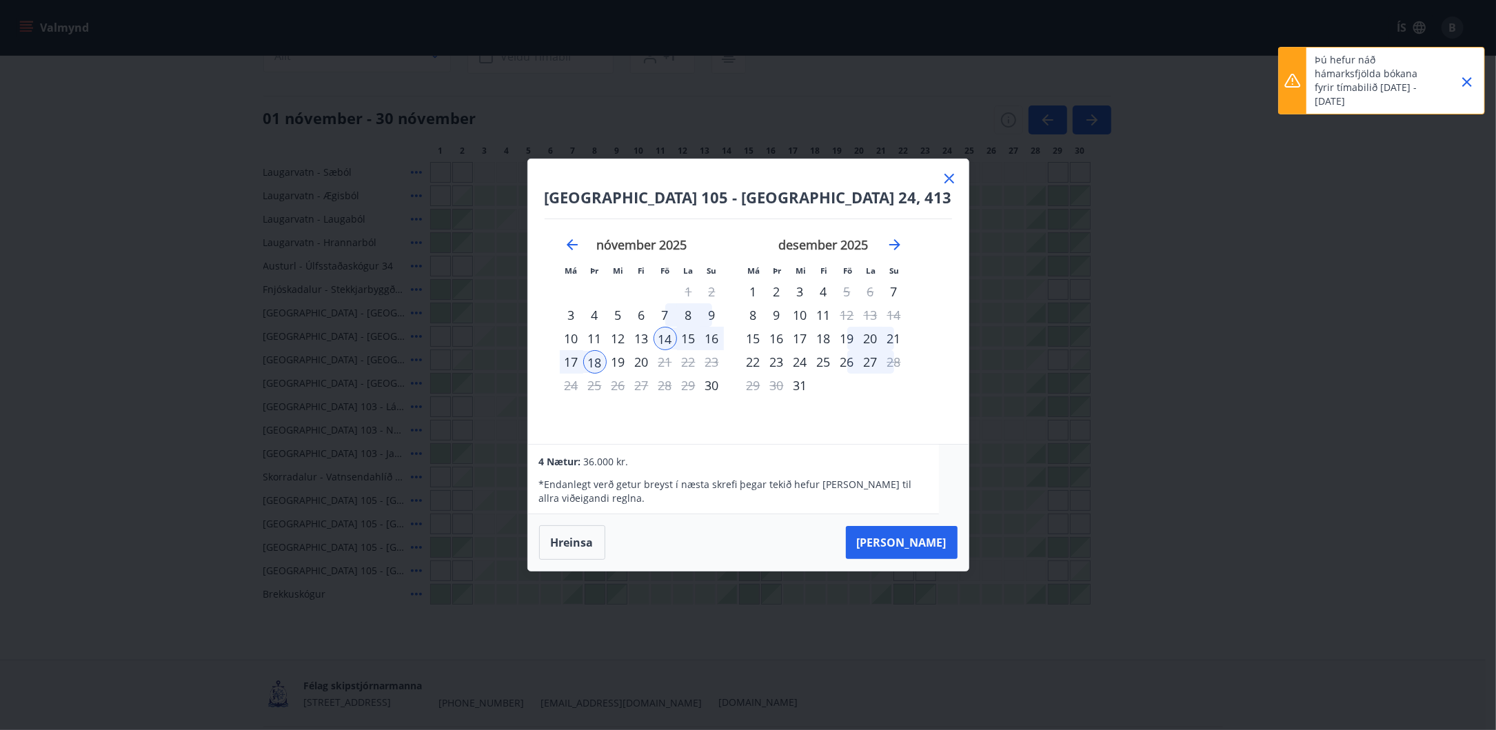
click at [1465, 80] on icon "Close" at bounding box center [1467, 82] width 10 height 10
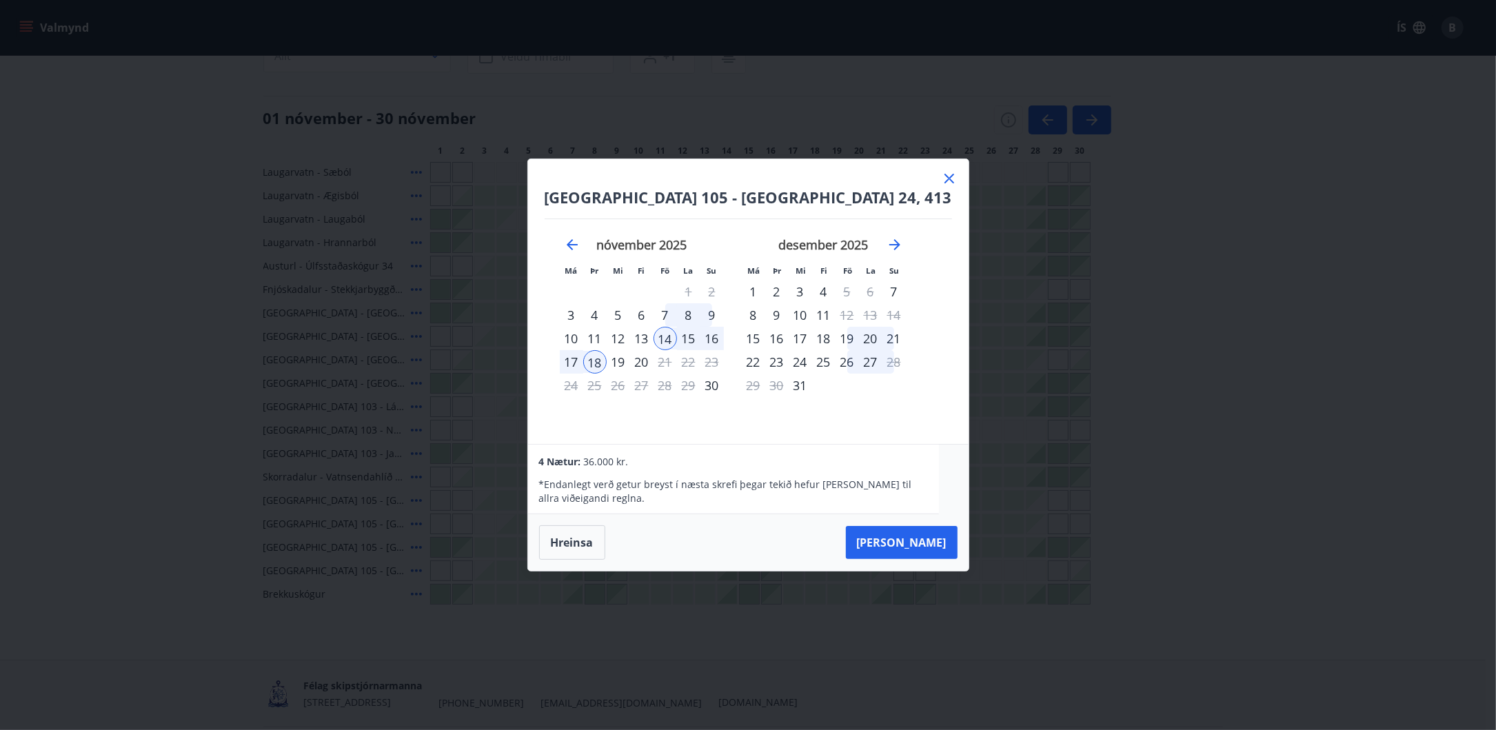
click at [941, 179] on icon at bounding box center [949, 178] width 17 height 17
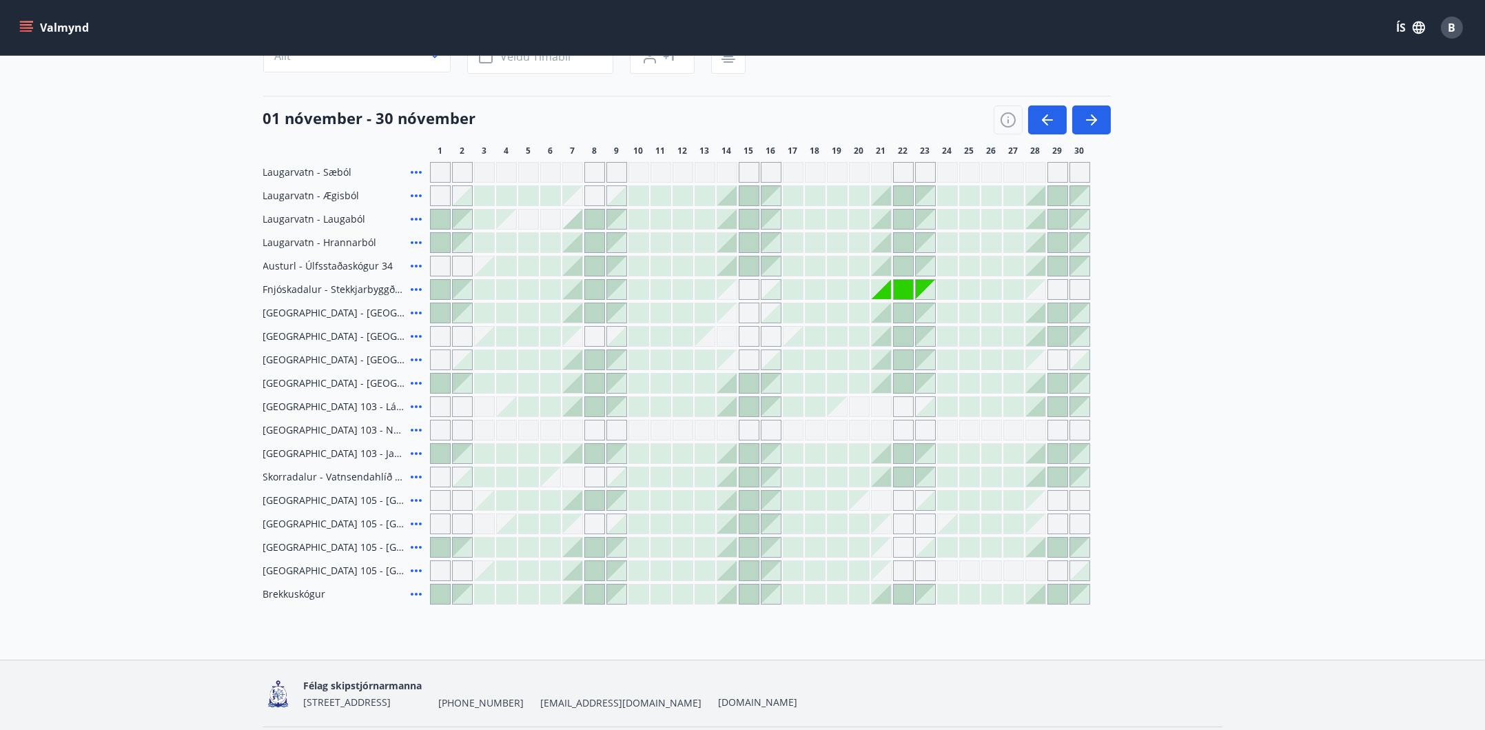
click at [1384, 276] on main "Bókunardagatal Svæði Allt Dagsetningar Veldu tímabil Svefnstæði +1 01 nóvember …" at bounding box center [742, 260] width 1485 height 687
